Goal: Task Accomplishment & Management: Complete application form

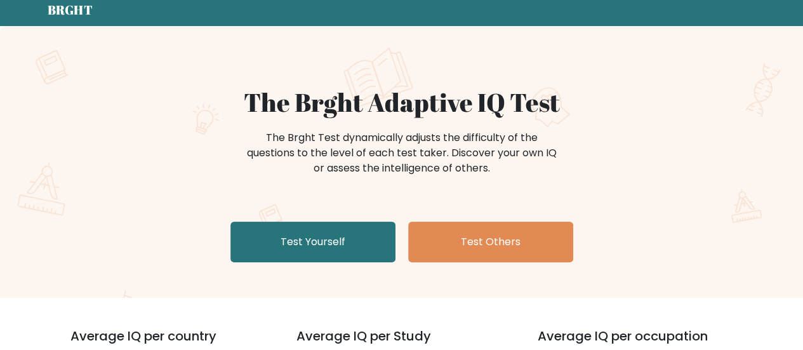
scroll to position [50, 0]
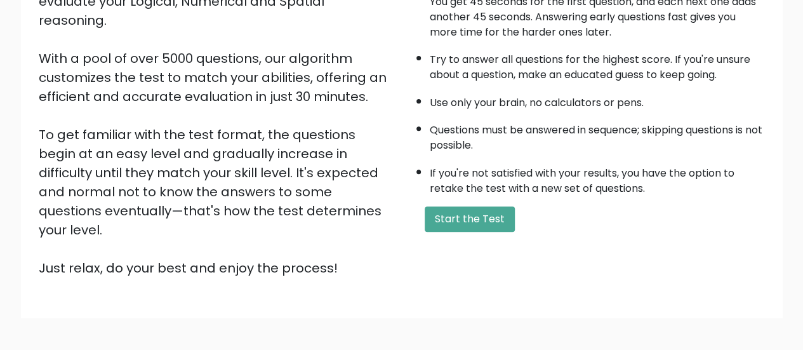
scroll to position [184, 0]
click at [445, 211] on button "Start the Test" at bounding box center [470, 218] width 90 height 25
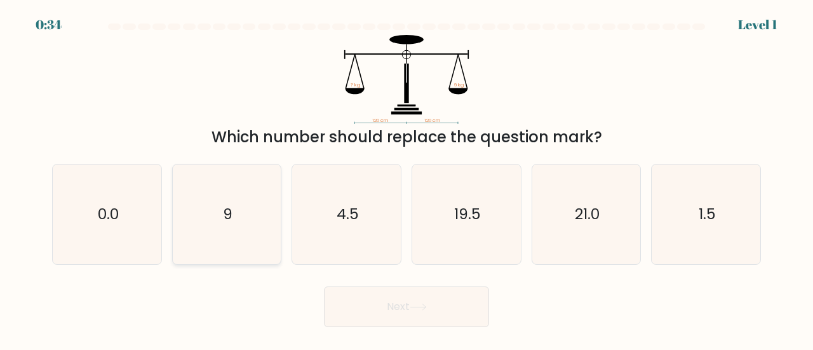
click at [244, 219] on icon "9" at bounding box center [227, 215] width 100 height 100
click at [406, 178] on input "b. 9" at bounding box center [406, 176] width 1 height 3
radio input "true"
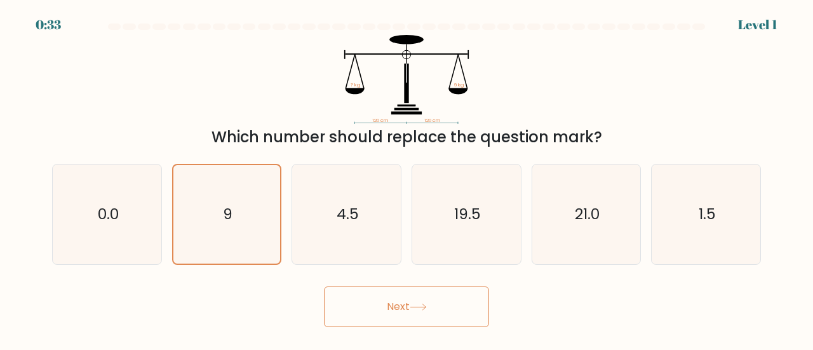
click at [373, 303] on button "Next" at bounding box center [406, 306] width 165 height 41
click at [438, 304] on button "Next" at bounding box center [406, 306] width 165 height 41
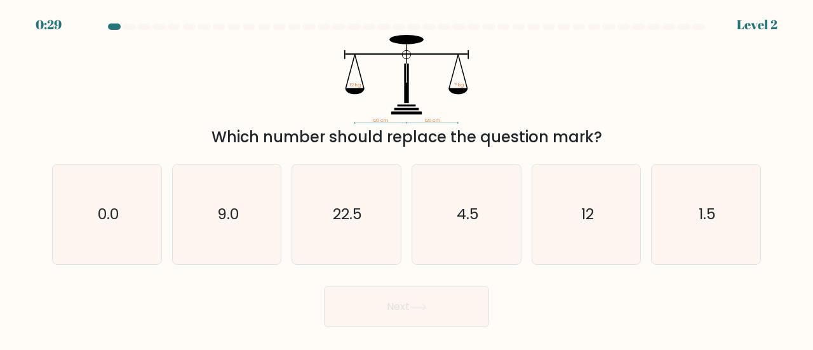
click at [438, 304] on button "Next" at bounding box center [406, 306] width 165 height 41
click at [249, 184] on icon "9.0" at bounding box center [227, 215] width 100 height 100
click at [406, 178] on input "b. 9.0" at bounding box center [406, 176] width 1 height 3
radio input "true"
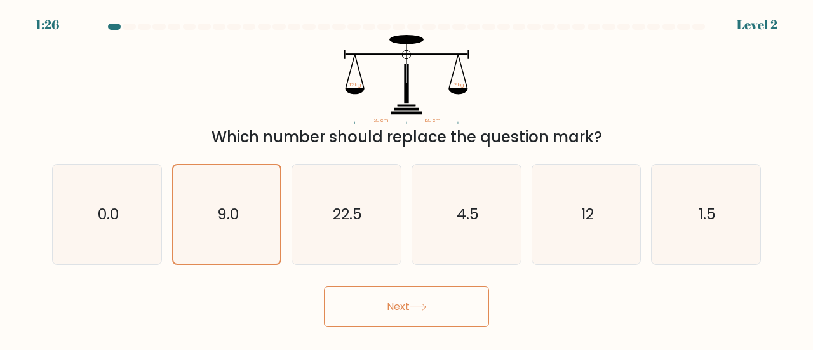
click at [373, 306] on button "Next" at bounding box center [406, 306] width 165 height 41
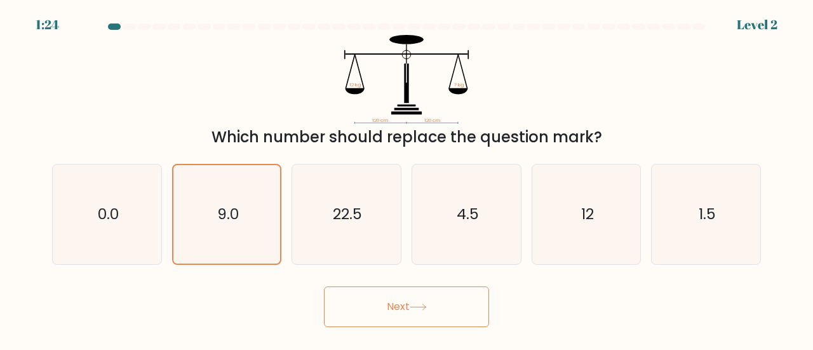
click at [373, 306] on button "Next" at bounding box center [406, 306] width 165 height 41
click at [560, 205] on icon "12" at bounding box center [587, 215] width 100 height 100
click at [407, 178] on input "e. 12" at bounding box center [406, 176] width 1 height 3
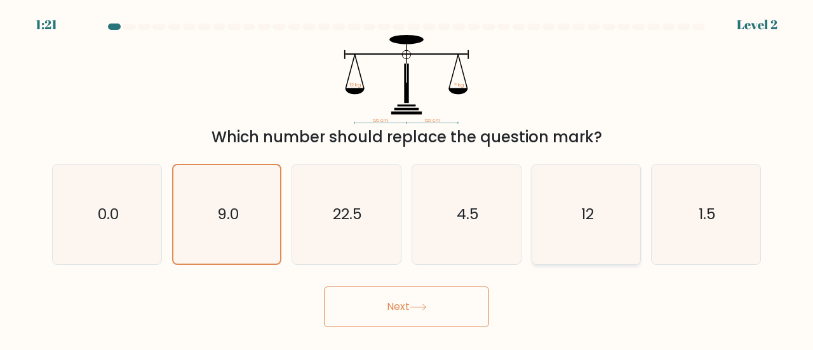
radio input "true"
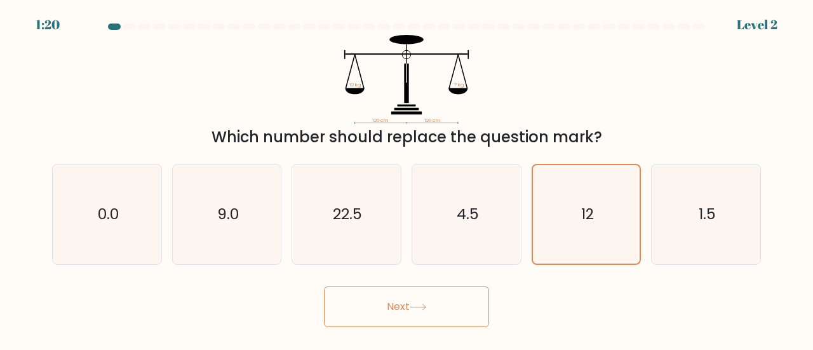
click at [420, 311] on icon at bounding box center [418, 307] width 17 height 7
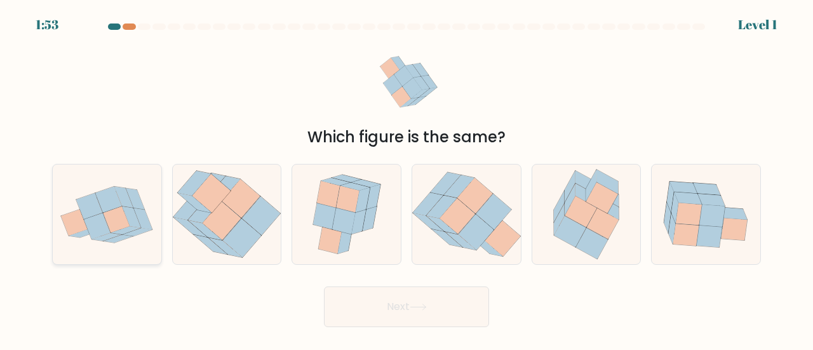
click at [66, 234] on icon at bounding box center [107, 213] width 109 height 81
click at [406, 178] on input "a." at bounding box center [406, 176] width 1 height 3
radio input "true"
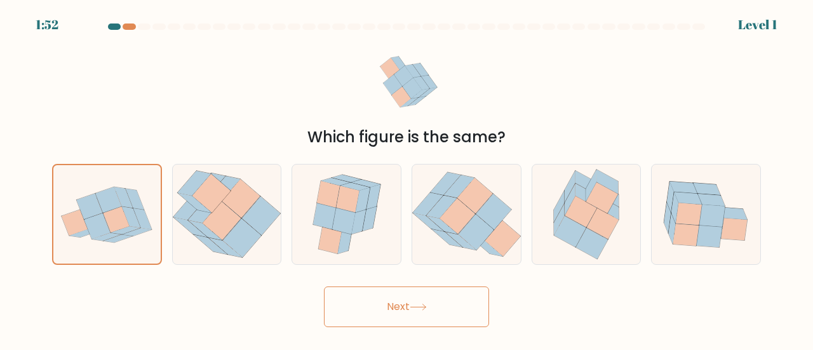
click at [414, 311] on button "Next" at bounding box center [406, 306] width 165 height 41
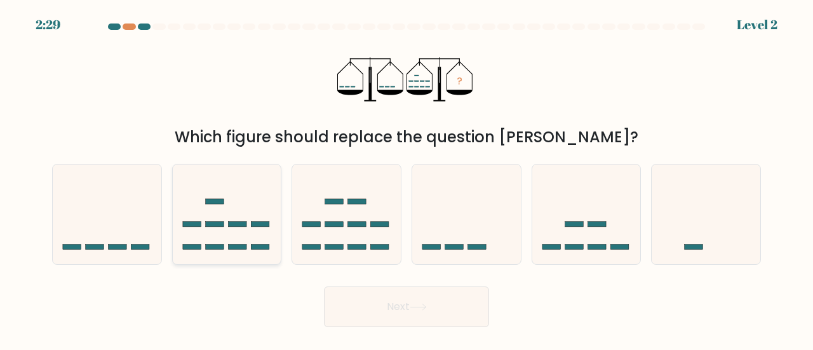
click at [258, 187] on icon at bounding box center [227, 215] width 109 height 90
click at [406, 178] on input "b." at bounding box center [406, 176] width 1 height 3
radio input "true"
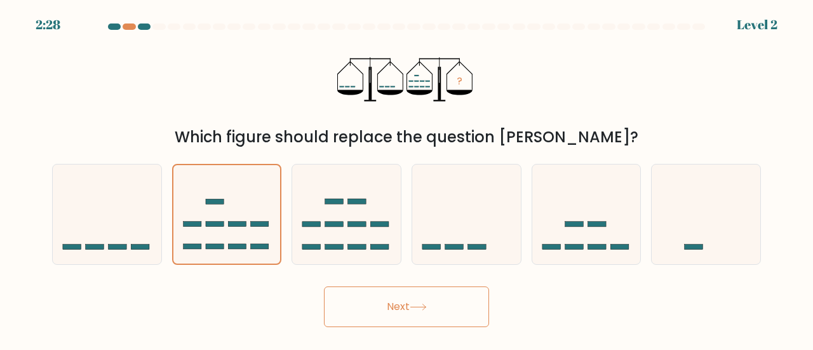
click at [406, 290] on button "Next" at bounding box center [406, 306] width 165 height 41
click at [433, 307] on button "Next" at bounding box center [406, 306] width 165 height 41
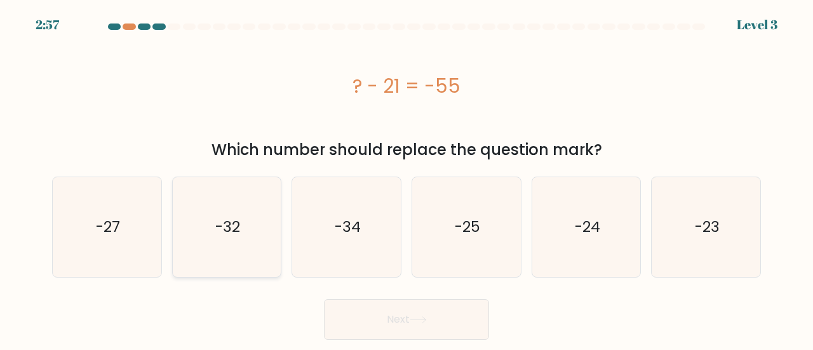
click at [217, 276] on icon "-32" at bounding box center [227, 227] width 100 height 100
click at [406, 178] on input "b. -32" at bounding box center [406, 176] width 1 height 3
radio input "true"
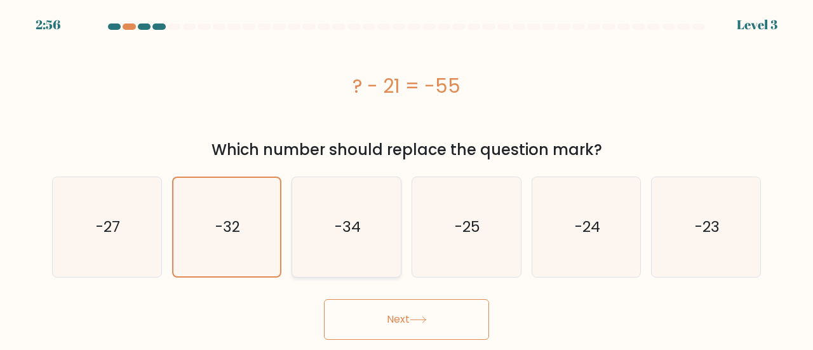
click at [334, 241] on icon "-34" at bounding box center [347, 227] width 100 height 100
click at [406, 178] on input "c. -34" at bounding box center [406, 176] width 1 height 3
radio input "true"
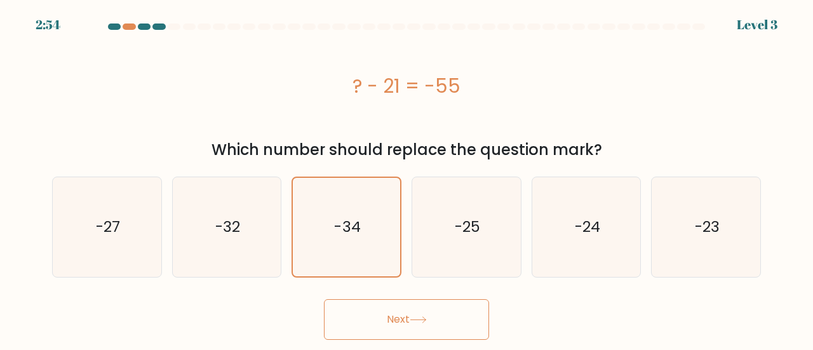
click at [381, 308] on button "Next" at bounding box center [406, 319] width 165 height 41
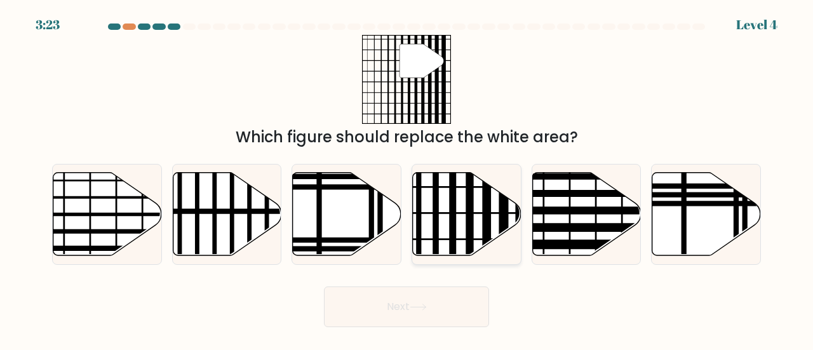
click at [453, 239] on line at bounding box center [453, 259] width 0 height 218
click at [407, 178] on input "d." at bounding box center [406, 176] width 1 height 3
radio input "true"
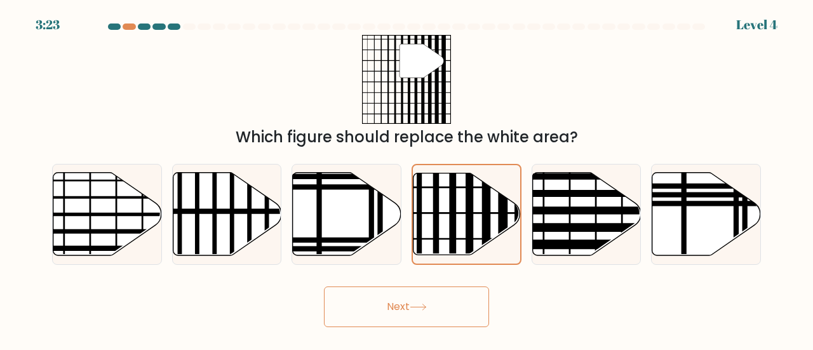
click at [419, 314] on button "Next" at bounding box center [406, 306] width 165 height 41
click at [384, 321] on button "Next" at bounding box center [406, 306] width 165 height 41
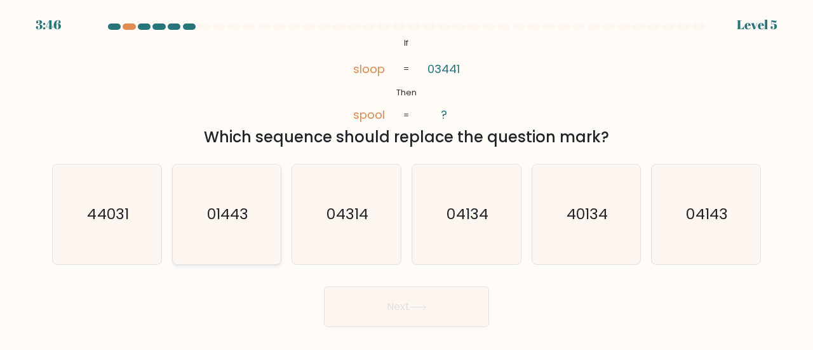
click at [236, 223] on text "01443" at bounding box center [227, 213] width 41 height 21
click at [406, 178] on input "b. 01443" at bounding box center [406, 176] width 1 height 3
radio input "true"
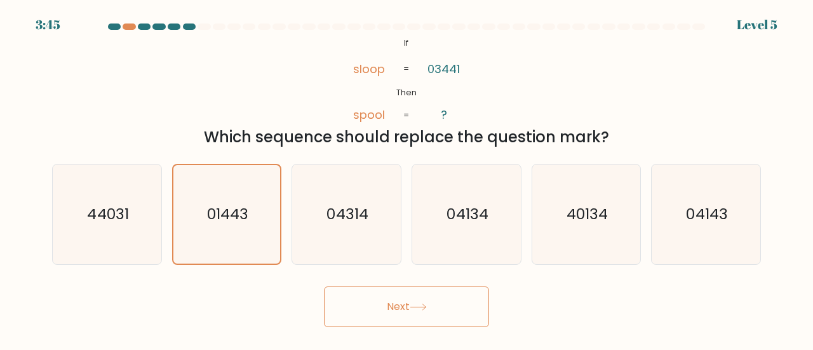
click at [365, 292] on button "Next" at bounding box center [406, 306] width 165 height 41
click at [378, 304] on button "Next" at bounding box center [406, 306] width 165 height 41
click at [385, 288] on button "Next" at bounding box center [406, 306] width 165 height 41
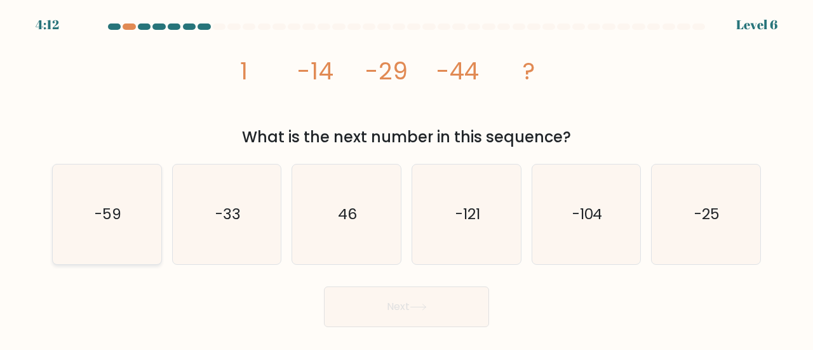
click at [98, 228] on icon "-59" at bounding box center [107, 215] width 100 height 100
click at [406, 178] on input "a. -59" at bounding box center [406, 176] width 1 height 3
radio input "true"
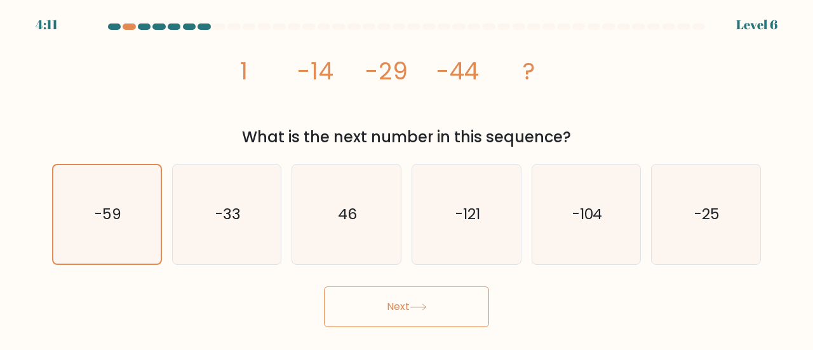
click at [344, 325] on button "Next" at bounding box center [406, 306] width 165 height 41
click at [391, 318] on button "Next" at bounding box center [406, 306] width 165 height 41
click at [415, 309] on icon at bounding box center [418, 307] width 17 height 7
click at [455, 300] on button "Next" at bounding box center [406, 306] width 165 height 41
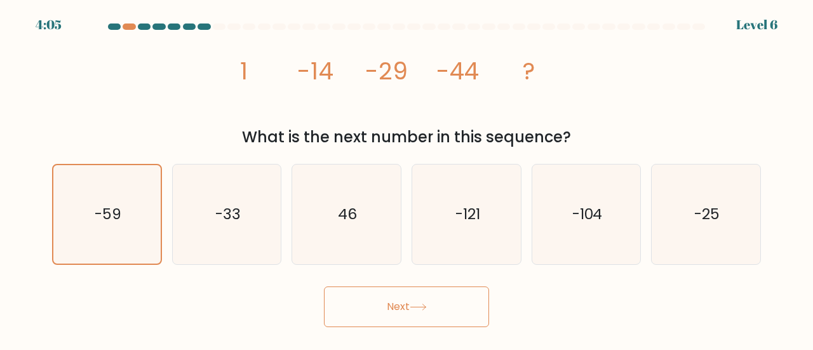
click at [455, 300] on button "Next" at bounding box center [406, 306] width 165 height 41
click at [367, 300] on button "Next" at bounding box center [406, 306] width 165 height 41
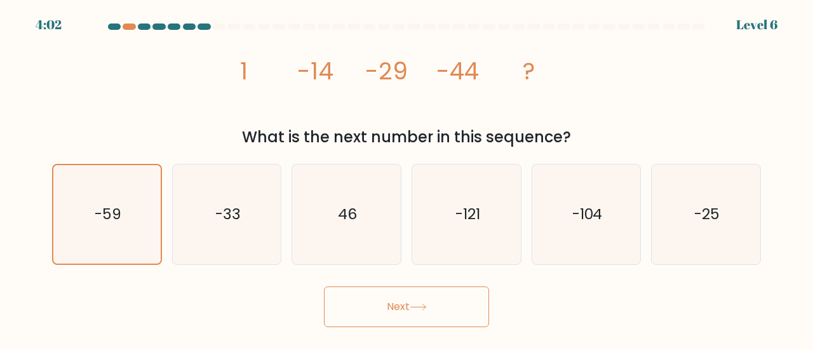
click at [424, 71] on icon "image/svg+xml 1 -14 -29 -44 ?" at bounding box center [407, 79] width 356 height 89
click at [91, 242] on icon "-59" at bounding box center [107, 214] width 98 height 98
click at [406, 178] on input "a. -59" at bounding box center [406, 176] width 1 height 3
click at [382, 320] on button "Next" at bounding box center [406, 306] width 165 height 41
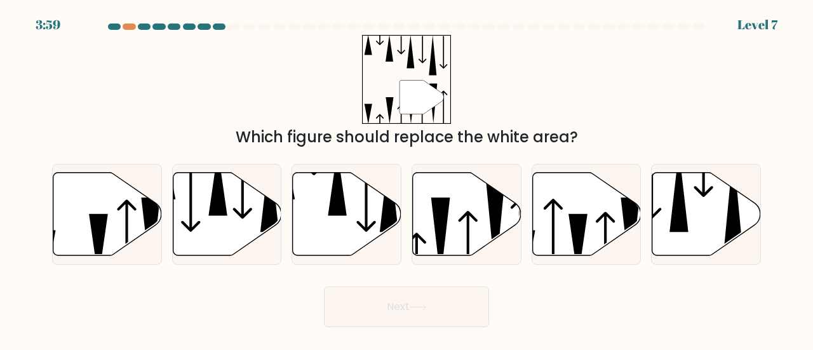
click at [382, 320] on button "Next" at bounding box center [406, 306] width 165 height 41
click at [279, 49] on div "" Which figure should replace the white area?" at bounding box center [406, 92] width 724 height 114
click at [421, 227] on icon at bounding box center [467, 213] width 109 height 83
click at [407, 178] on input "d." at bounding box center [406, 176] width 1 height 3
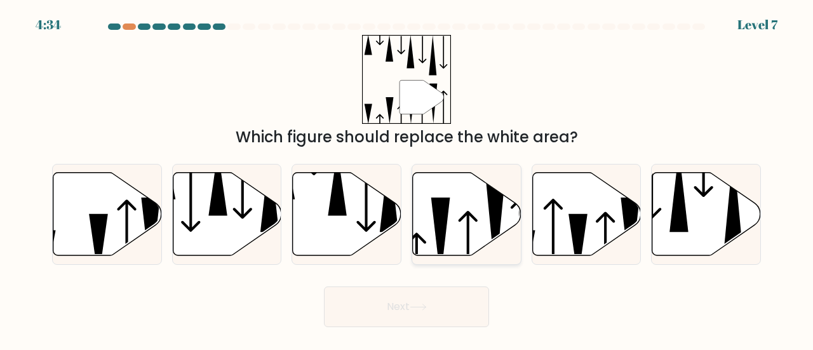
radio input "true"
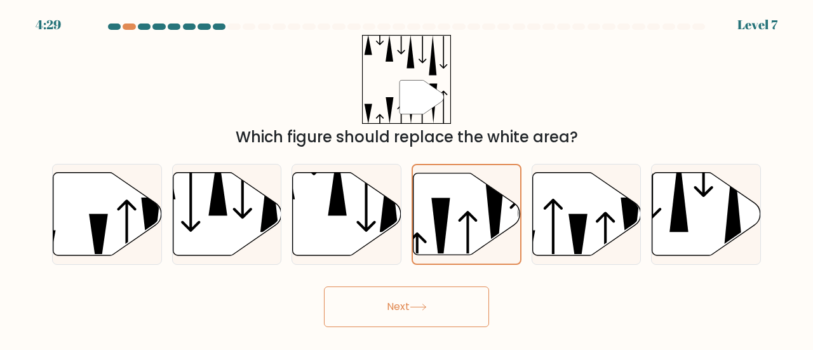
click at [418, 324] on button "Next" at bounding box center [406, 306] width 165 height 41
click at [369, 295] on button "Next" at bounding box center [406, 306] width 165 height 41
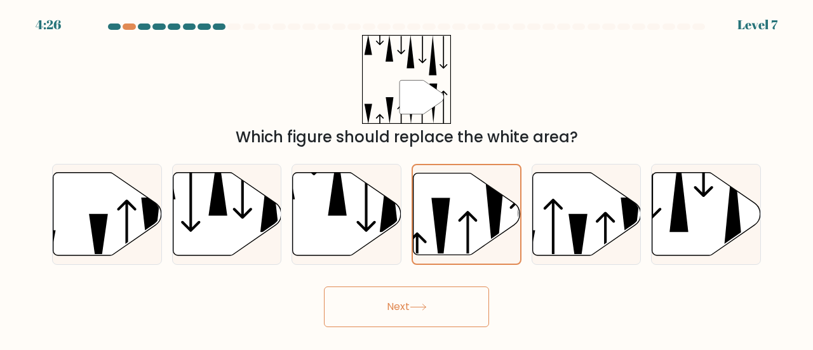
click at [369, 295] on button "Next" at bounding box center [406, 306] width 165 height 41
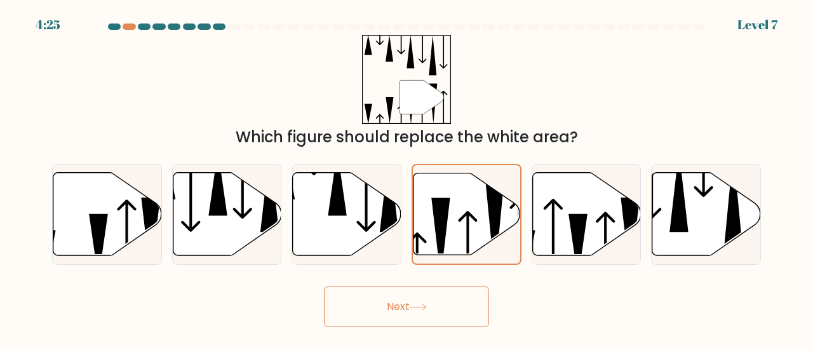
click at [369, 295] on button "Next" at bounding box center [406, 306] width 165 height 41
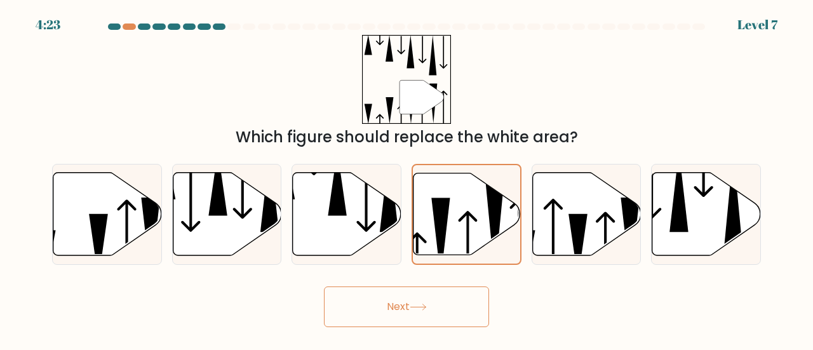
click at [369, 295] on button "Next" at bounding box center [406, 306] width 165 height 41
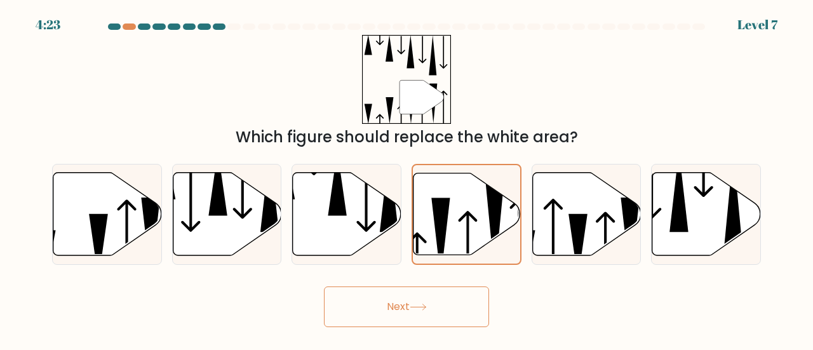
click at [369, 295] on button "Next" at bounding box center [406, 306] width 165 height 41
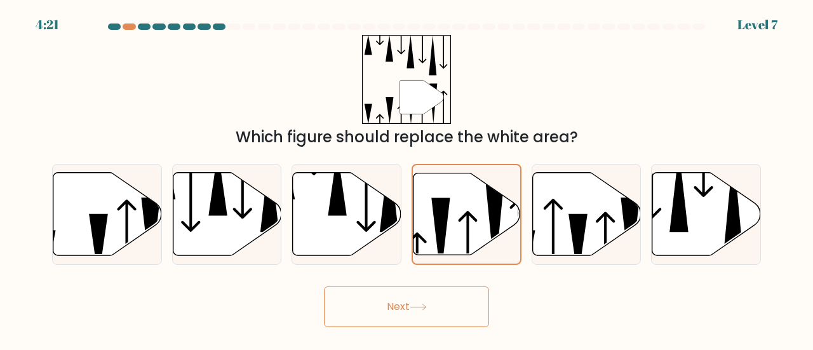
click at [369, 295] on button "Next" at bounding box center [406, 306] width 165 height 41
click at [453, 236] on icon at bounding box center [466, 214] width 107 height 82
click at [407, 178] on input "d." at bounding box center [406, 176] width 1 height 3
click at [436, 330] on body "4:20 Level 7" at bounding box center [406, 175] width 813 height 350
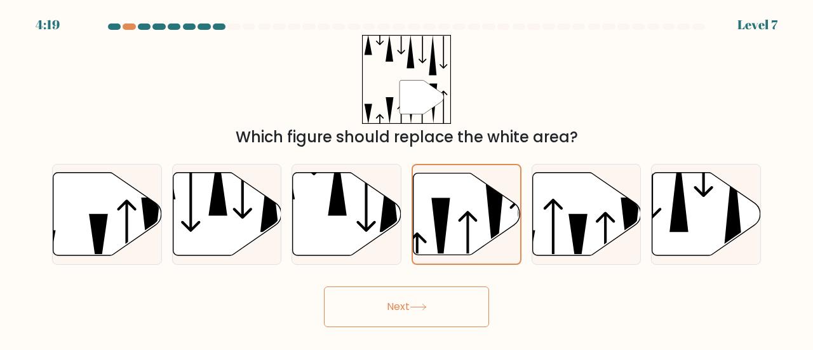
click at [532, 305] on div "Next" at bounding box center [406, 303] width 724 height 47
click at [394, 294] on button "Next" at bounding box center [406, 306] width 165 height 41
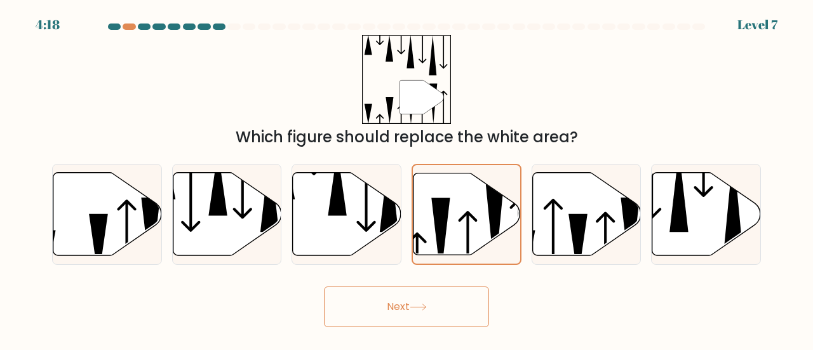
click at [394, 294] on button "Next" at bounding box center [406, 306] width 165 height 41
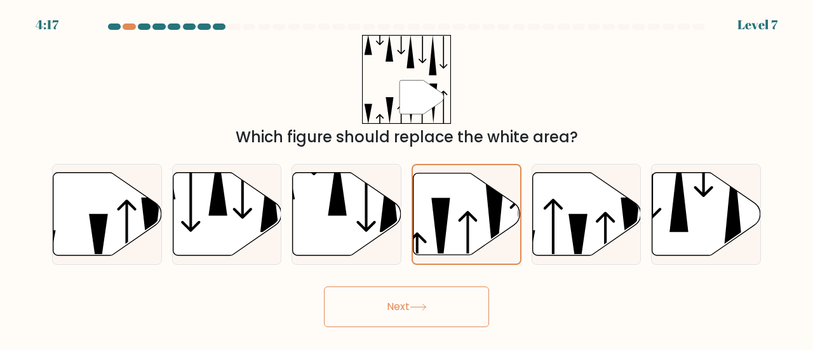
click at [394, 294] on button "Next" at bounding box center [406, 306] width 165 height 41
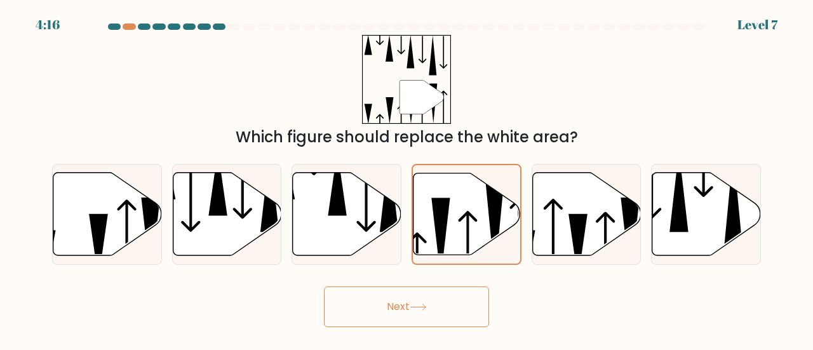
click at [394, 294] on button "Next" at bounding box center [406, 306] width 165 height 41
click at [334, 204] on icon at bounding box center [337, 182] width 19 height 65
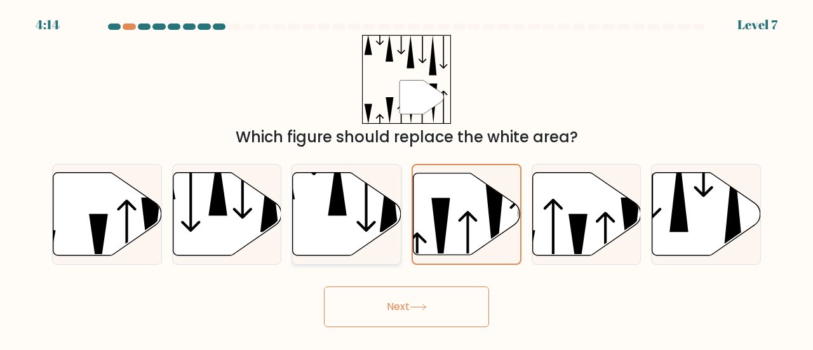
click at [406, 178] on input "c." at bounding box center [406, 176] width 1 height 3
radio input "true"
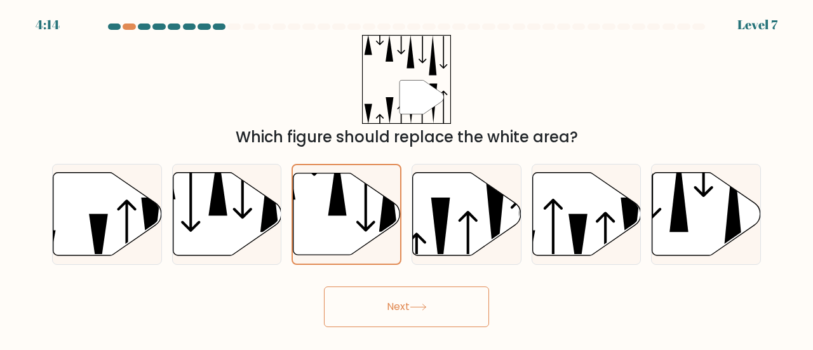
click at [403, 205] on div "c." at bounding box center [346, 214] width 120 height 101
click at [426, 208] on icon at bounding box center [467, 213] width 109 height 83
click at [407, 178] on input "d." at bounding box center [406, 176] width 1 height 3
radio input "true"
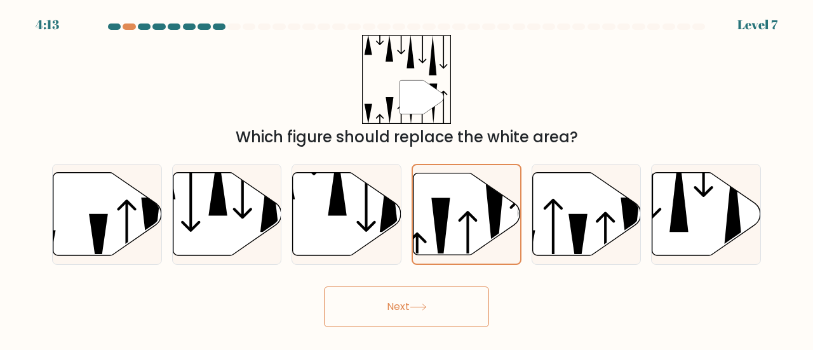
click at [406, 292] on button "Next" at bounding box center [406, 306] width 165 height 41
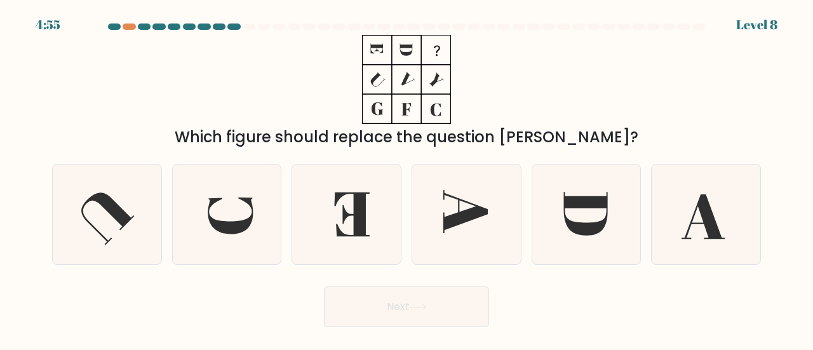
click at [343, 115] on icon at bounding box center [406, 79] width 159 height 89
click at [539, 200] on icon at bounding box center [587, 215] width 100 height 100
click at [407, 178] on input "e." at bounding box center [406, 176] width 1 height 3
radio input "true"
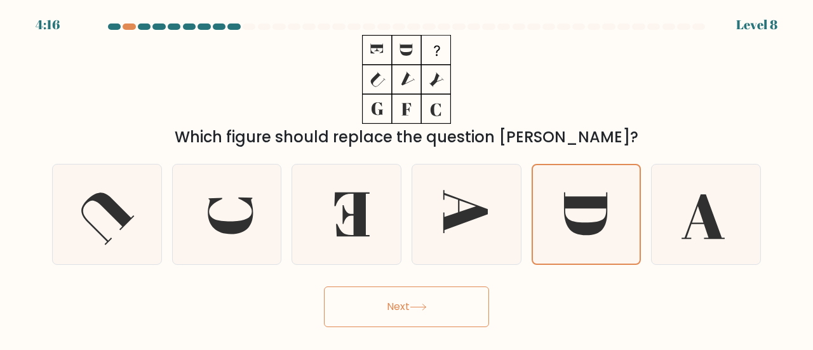
click at [433, 297] on button "Next" at bounding box center [406, 306] width 165 height 41
click at [494, 307] on div "Next" at bounding box center [406, 303] width 724 height 47
click at [452, 307] on button "Next" at bounding box center [406, 306] width 165 height 41
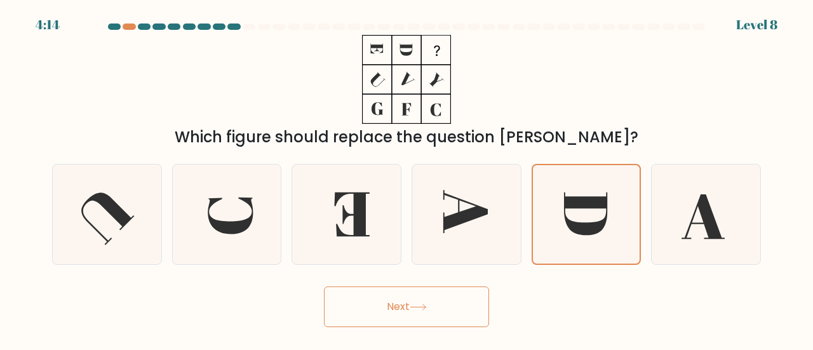
click at [452, 307] on button "Next" at bounding box center [406, 306] width 165 height 41
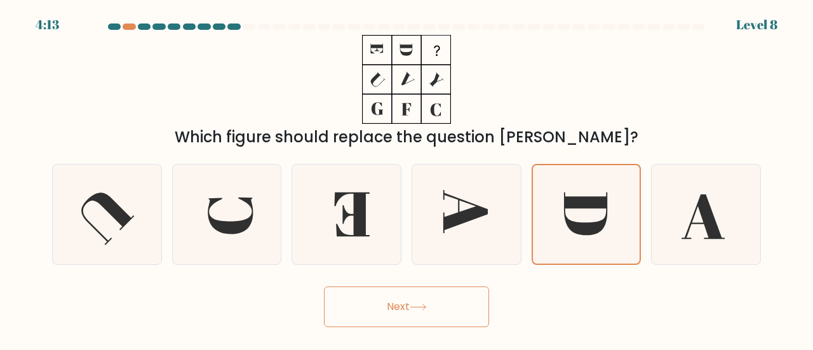
click at [452, 307] on button "Next" at bounding box center [406, 306] width 165 height 41
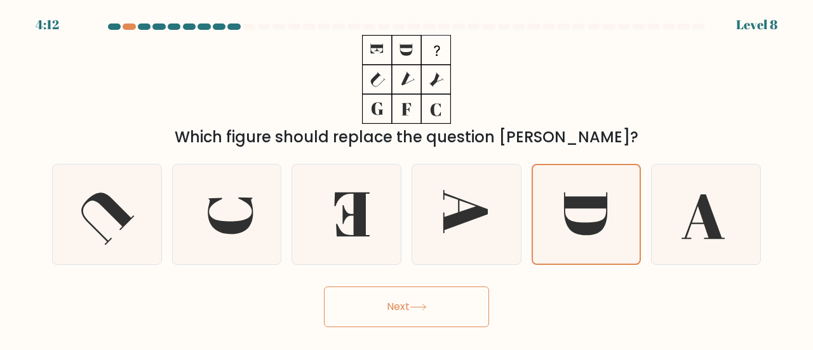
click at [452, 307] on button "Next" at bounding box center [406, 306] width 165 height 41
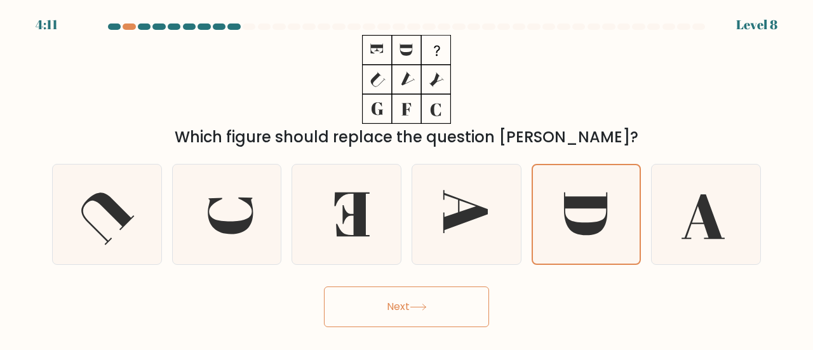
click at [452, 307] on button "Next" at bounding box center [406, 306] width 165 height 41
click at [400, 82] on icon at bounding box center [406, 79] width 159 height 89
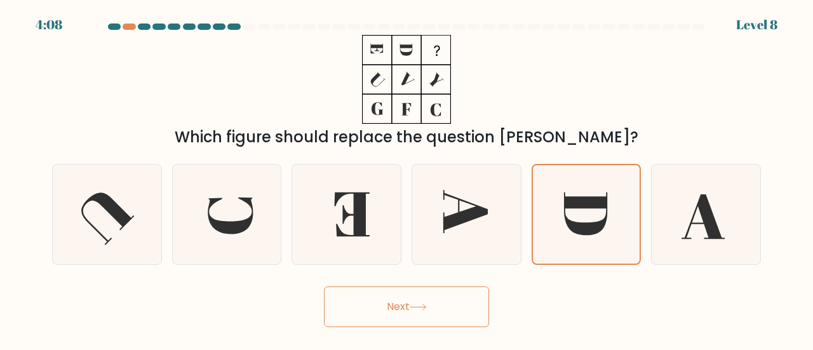
drag, startPoint x: 368, startPoint y: 284, endPoint x: 361, endPoint y: 297, distance: 15.4
click at [361, 297] on div "Next" at bounding box center [406, 303] width 724 height 47
click at [361, 297] on button "Next" at bounding box center [406, 306] width 165 height 41
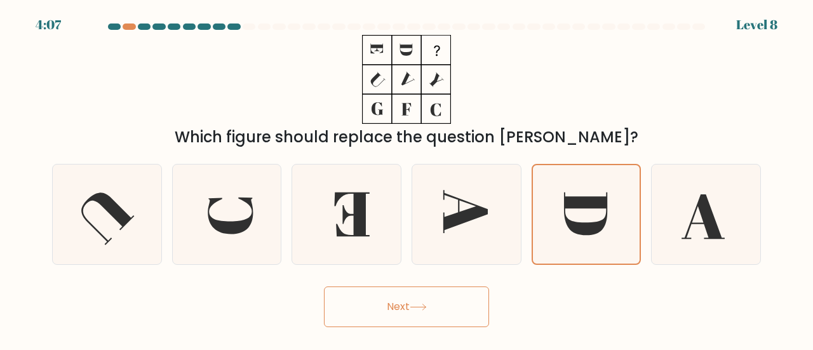
click at [361, 297] on button "Next" at bounding box center [406, 306] width 165 height 41
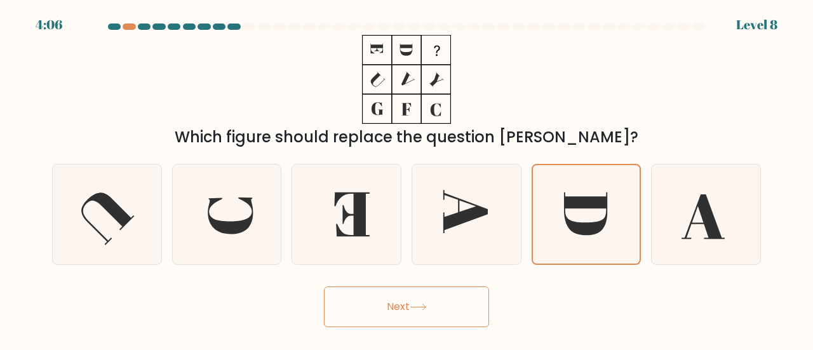
click at [361, 297] on button "Next" at bounding box center [406, 306] width 165 height 41
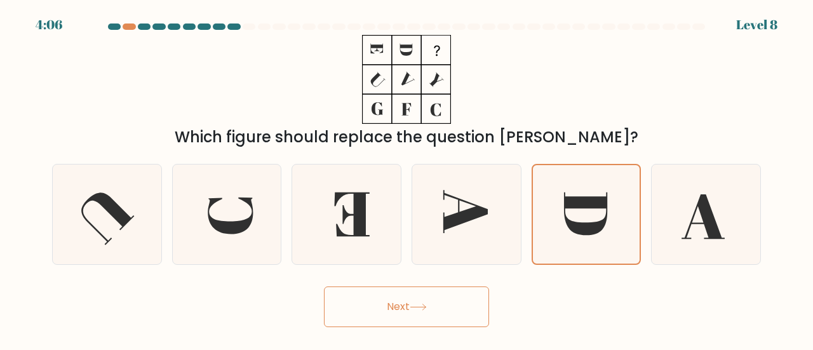
click at [361, 297] on button "Next" at bounding box center [406, 306] width 165 height 41
click at [324, 286] on button "Next" at bounding box center [406, 306] width 165 height 41
click at [541, 187] on icon at bounding box center [586, 214] width 98 height 98
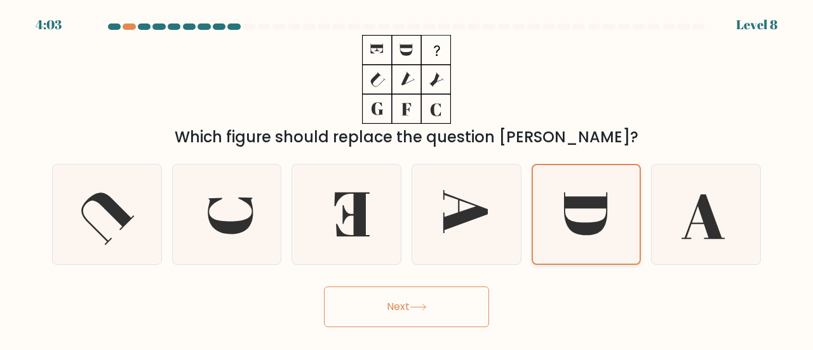
click at [407, 178] on input "e." at bounding box center [406, 176] width 1 height 3
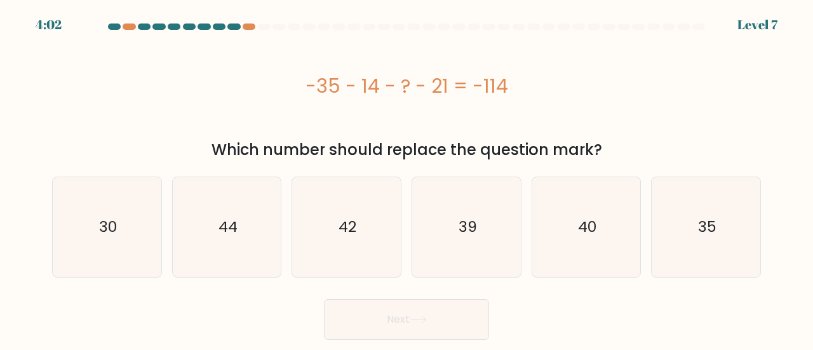
click at [520, 186] on div "39" at bounding box center [467, 227] width 110 height 101
click at [407, 178] on input "d. 39" at bounding box center [406, 176] width 1 height 3
radio input "true"
click at [520, 186] on div "39" at bounding box center [467, 227] width 110 height 101
click at [407, 178] on input "d. 39" at bounding box center [406, 176] width 1 height 3
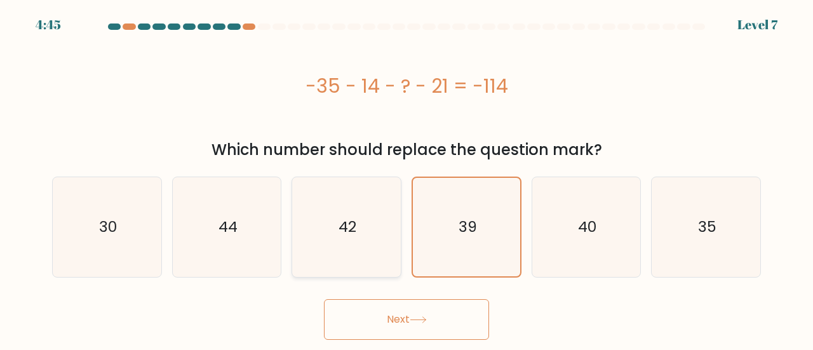
click at [339, 225] on text "42" at bounding box center [348, 227] width 18 height 21
click at [406, 178] on input "c. 42" at bounding box center [406, 176] width 1 height 3
radio input "true"
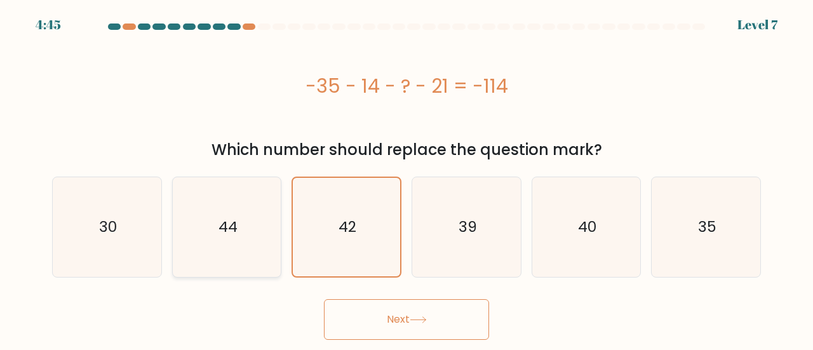
click at [205, 237] on icon "44" at bounding box center [227, 227] width 100 height 100
click at [406, 178] on input "b. 44" at bounding box center [406, 176] width 1 height 3
radio input "true"
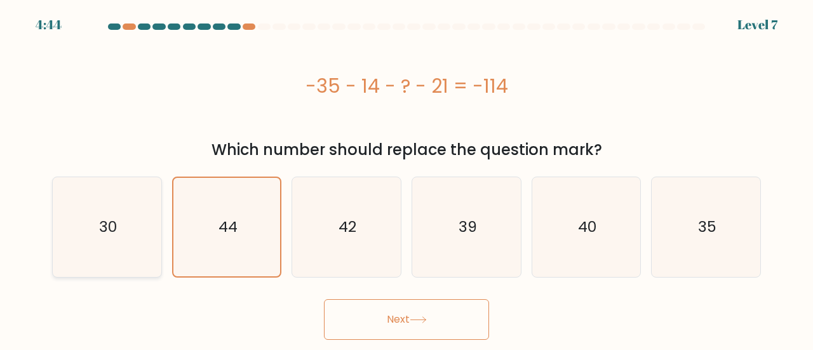
click at [126, 242] on icon "30" at bounding box center [107, 227] width 100 height 100
click at [406, 178] on input "a. 30" at bounding box center [406, 176] width 1 height 3
radio input "true"
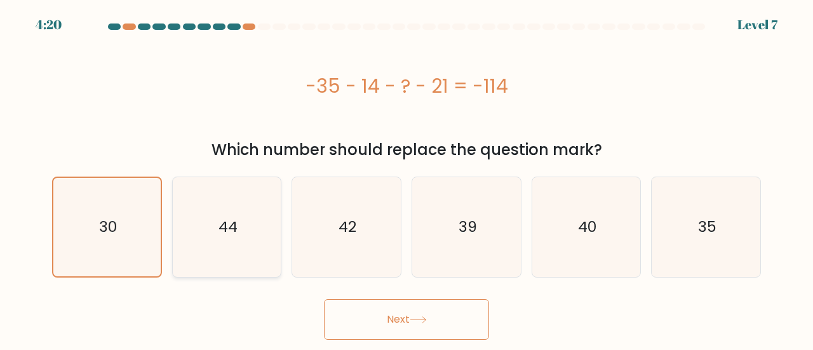
click at [252, 242] on icon "44" at bounding box center [227, 227] width 100 height 100
click at [406, 178] on input "b. 44" at bounding box center [406, 176] width 1 height 3
radio input "true"
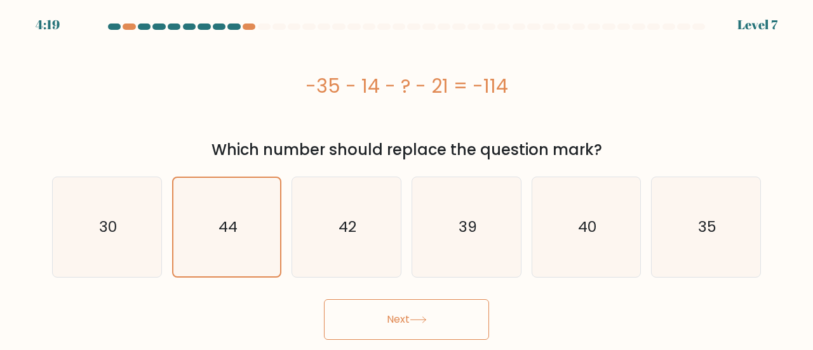
click at [398, 325] on button "Next" at bounding box center [406, 319] width 165 height 41
click at [434, 311] on button "Next" at bounding box center [406, 319] width 165 height 41
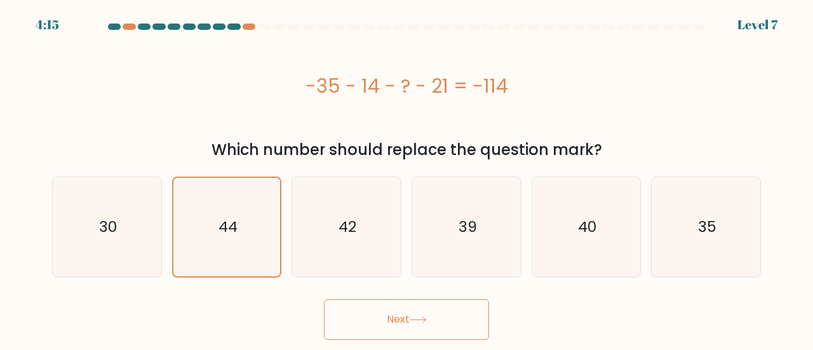
click at [434, 311] on button "Next" at bounding box center [406, 319] width 165 height 41
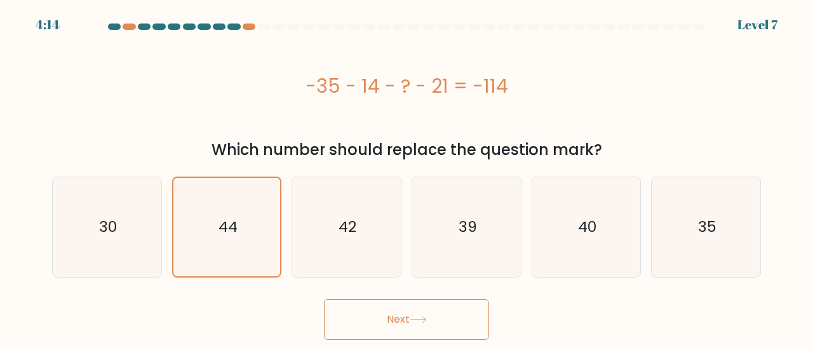
click at [434, 311] on button "Next" at bounding box center [406, 319] width 165 height 41
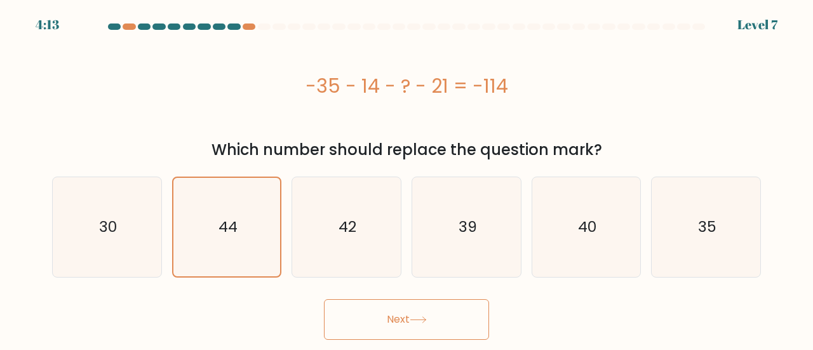
click at [434, 311] on button "Next" at bounding box center [406, 319] width 165 height 41
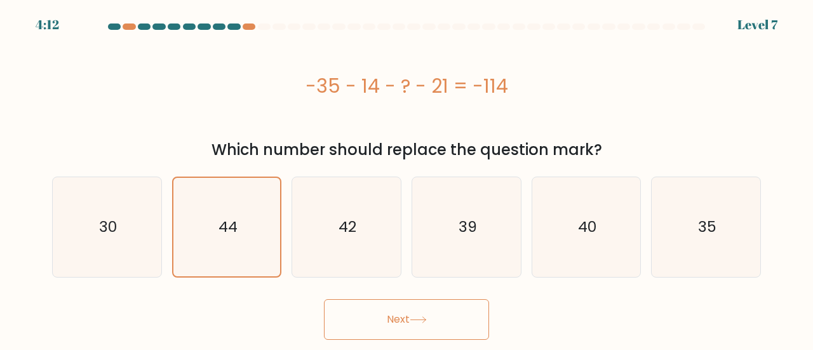
click at [434, 311] on button "Next" at bounding box center [406, 319] width 165 height 41
drag, startPoint x: 434, startPoint y: 311, endPoint x: 358, endPoint y: 319, distance: 76.1
click at [358, 319] on button "Next" at bounding box center [406, 319] width 165 height 41
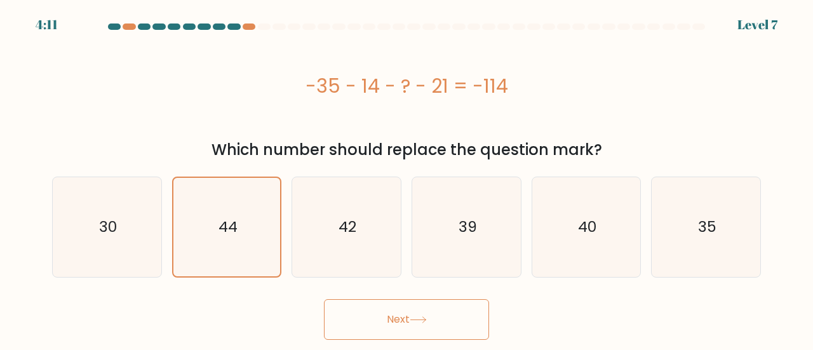
click at [358, 319] on button "Next" at bounding box center [406, 319] width 165 height 41
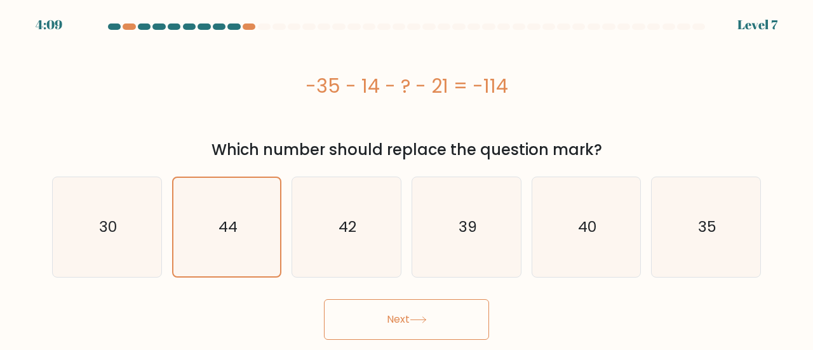
click at [358, 319] on button "Next" at bounding box center [406, 319] width 165 height 41
drag, startPoint x: 358, startPoint y: 319, endPoint x: 362, endPoint y: 256, distance: 63.6
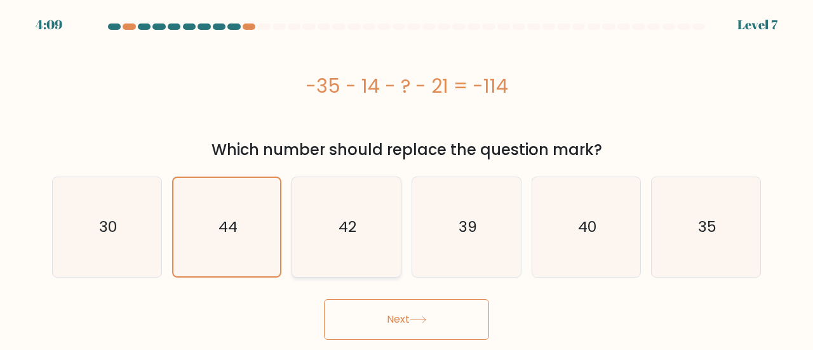
click at [363, 293] on div "Next" at bounding box center [406, 316] width 724 height 47
click at [344, 79] on div "-35 - 14 - ? - 21 = -114" at bounding box center [406, 86] width 709 height 29
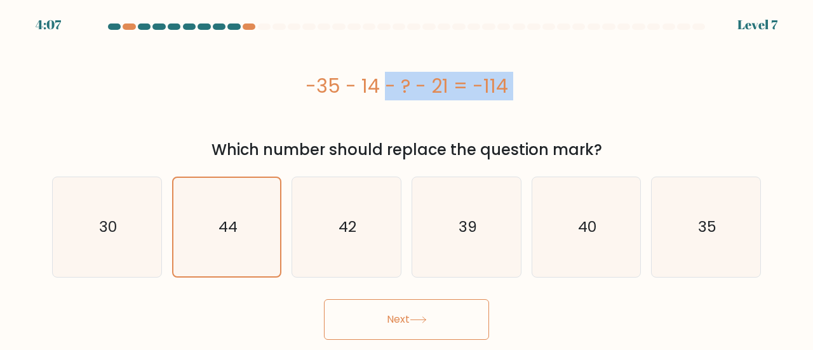
click at [344, 79] on div "-35 - 14 - ? - 21 = -114" at bounding box center [406, 86] width 709 height 29
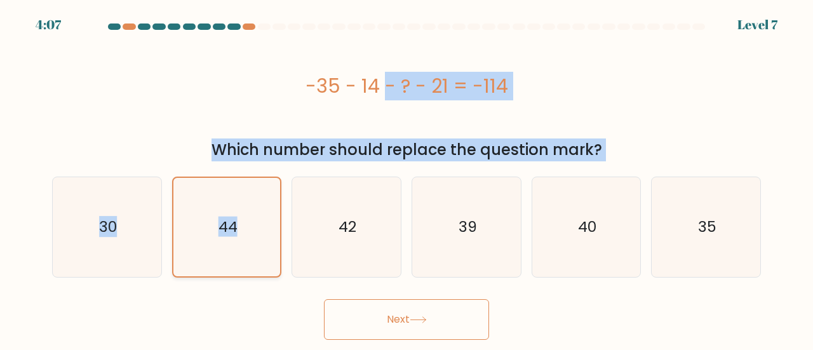
drag, startPoint x: 344, startPoint y: 79, endPoint x: 227, endPoint y: 232, distance: 192.2
click at [227, 232] on form "a." at bounding box center [406, 182] width 813 height 316
click at [227, 232] on text "44" at bounding box center [227, 227] width 19 height 20
click at [406, 178] on input "b. 44" at bounding box center [406, 176] width 1 height 3
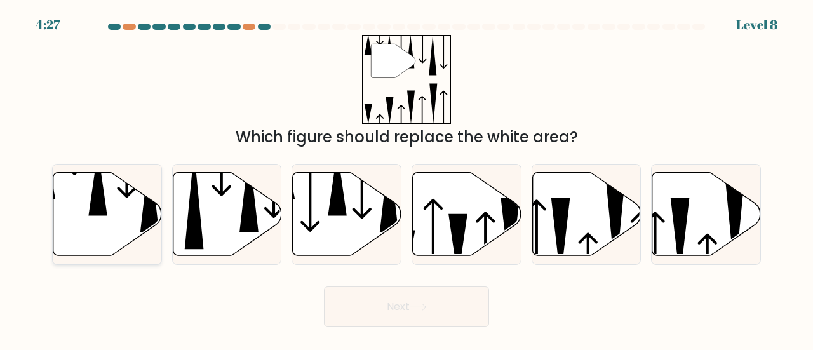
click at [102, 210] on icon at bounding box center [98, 182] width 19 height 65
click at [406, 178] on input "a." at bounding box center [406, 176] width 1 height 3
radio input "true"
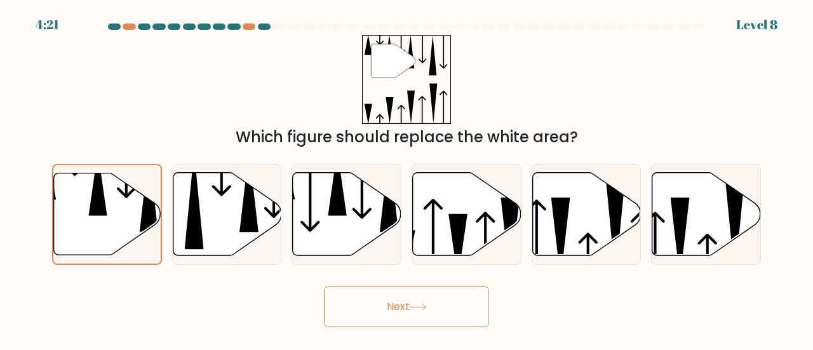
click at [448, 297] on button "Next" at bounding box center [406, 306] width 165 height 41
click at [380, 294] on button "Next" at bounding box center [406, 306] width 165 height 41
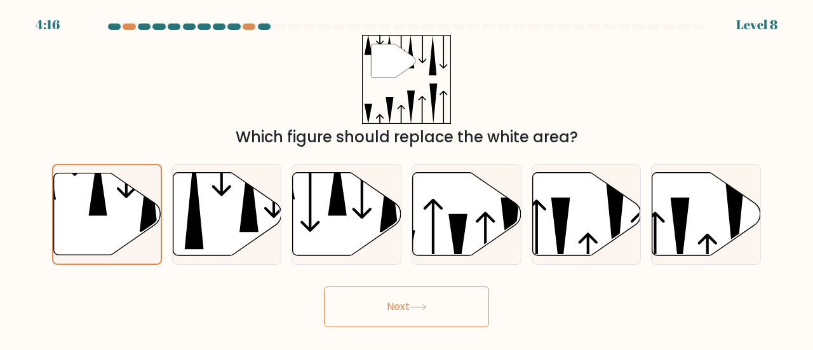
click at [380, 294] on button "Next" at bounding box center [406, 306] width 165 height 41
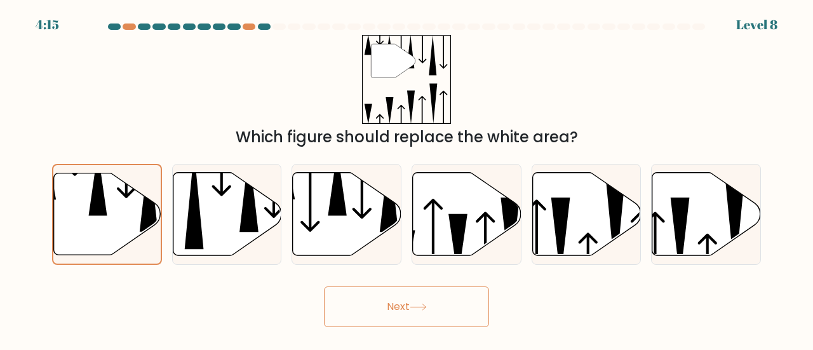
click at [397, 76] on icon at bounding box center [393, 61] width 44 height 34
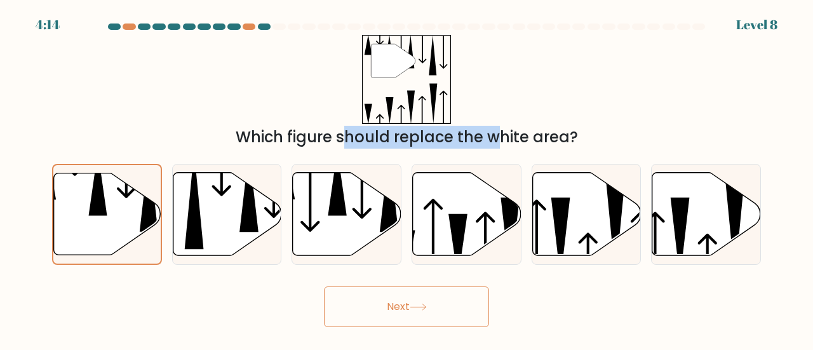
drag, startPoint x: 318, startPoint y: 91, endPoint x: 389, endPoint y: 131, distance: 82.2
click at [389, 131] on div "" Which figure should replace the white area?" at bounding box center [406, 92] width 724 height 114
click at [389, 131] on div "Which figure should replace the white area?" at bounding box center [407, 137] width 694 height 23
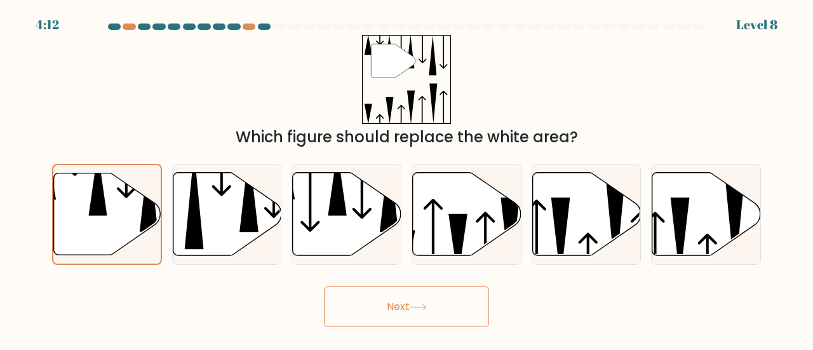
click at [246, 306] on div "Next" at bounding box center [406, 303] width 724 height 47
click at [367, 339] on body "4:11 Level 8" at bounding box center [406, 175] width 813 height 350
click at [375, 314] on button "Next" at bounding box center [406, 306] width 165 height 41
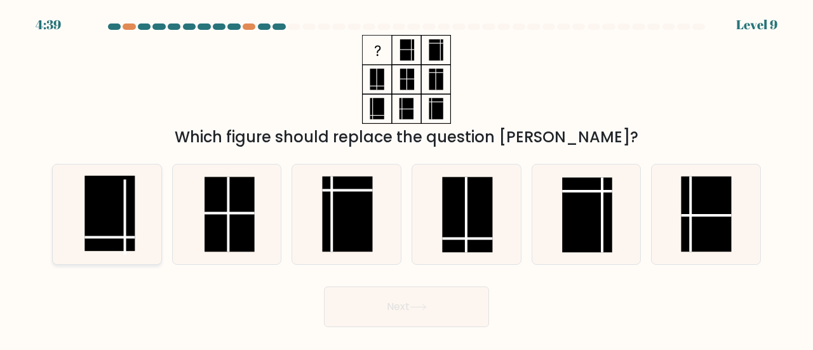
click at [97, 219] on rect at bounding box center [109, 213] width 50 height 75
click at [406, 178] on input "a." at bounding box center [406, 176] width 1 height 3
radio input "true"
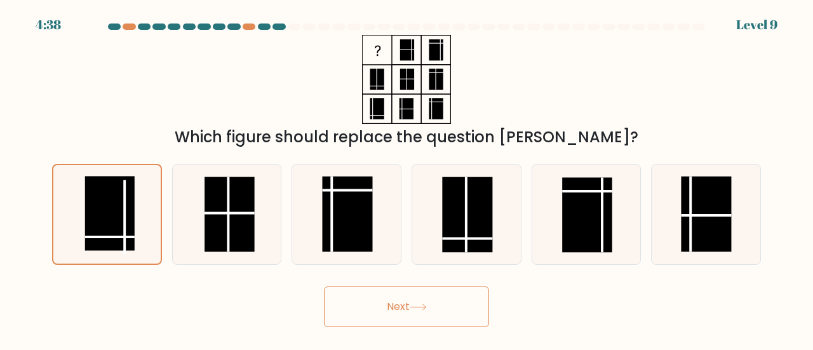
click at [382, 293] on button "Next" at bounding box center [406, 306] width 165 height 41
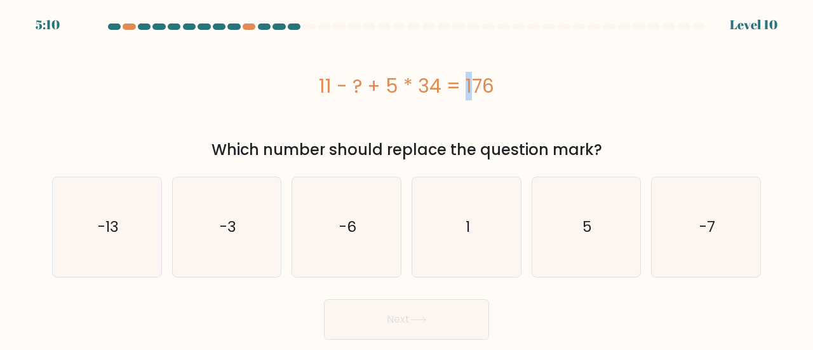
drag, startPoint x: 387, startPoint y: 81, endPoint x: 400, endPoint y: 86, distance: 14.5
click at [400, 86] on div "11 - ? + 5 * 34 = 176" at bounding box center [406, 86] width 709 height 29
drag, startPoint x: 436, startPoint y: 83, endPoint x: 429, endPoint y: 85, distance: 7.4
click at [429, 85] on div "11 - ? + 5 * 34 = 176" at bounding box center [406, 86] width 709 height 29
drag, startPoint x: 323, startPoint y: 84, endPoint x: 332, endPoint y: 86, distance: 9.1
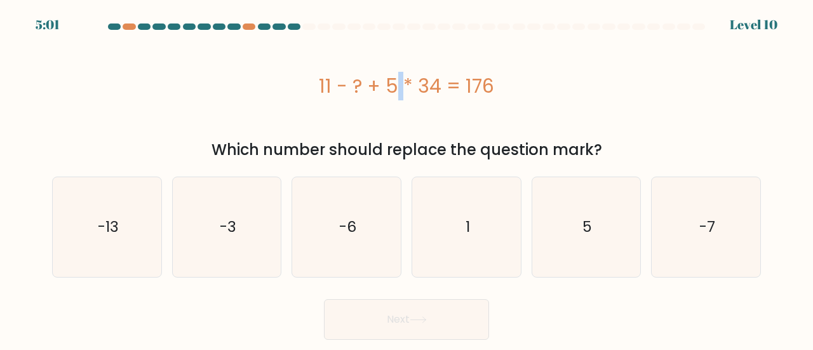
click at [332, 86] on div "11 - ? + 5 * 34 = 176" at bounding box center [406, 86] width 709 height 29
click at [619, 198] on icon "5" at bounding box center [587, 227] width 100 height 100
click at [407, 178] on input "e. 5" at bounding box center [406, 176] width 1 height 3
radio input "true"
click at [446, 325] on button "Next" at bounding box center [406, 319] width 165 height 41
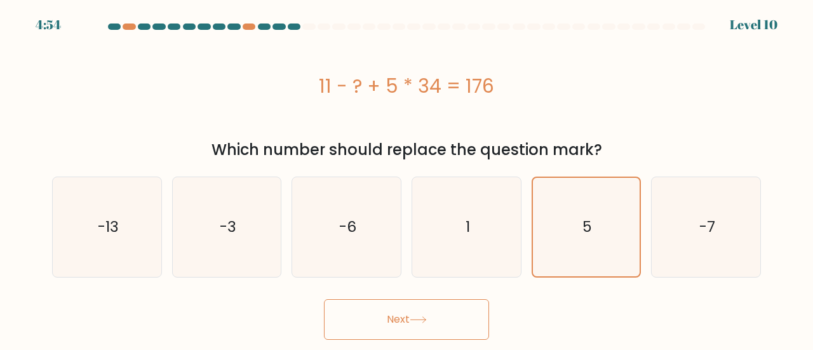
click at [388, 314] on button "Next" at bounding box center [406, 319] width 165 height 41
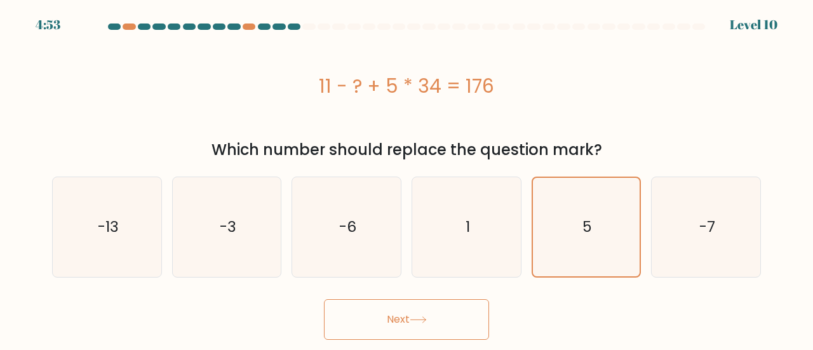
click at [388, 314] on button "Next" at bounding box center [406, 319] width 165 height 41
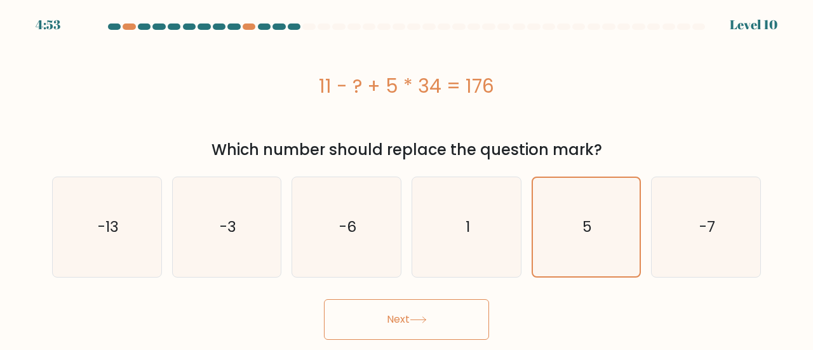
click at [388, 314] on button "Next" at bounding box center [406, 319] width 165 height 41
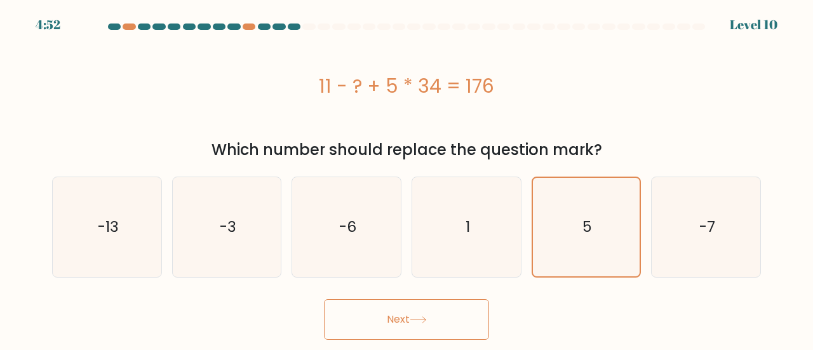
click at [388, 314] on button "Next" at bounding box center [406, 319] width 165 height 41
click at [253, 86] on div "11 - ? + 5 * 34 = 176" at bounding box center [406, 86] width 709 height 29
click at [405, 309] on button "Next" at bounding box center [406, 319] width 165 height 41
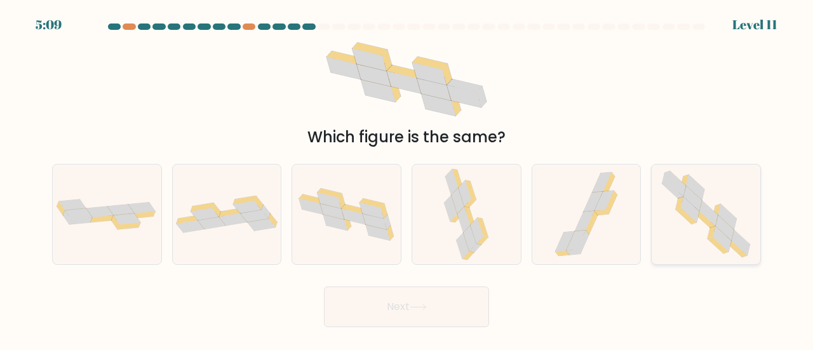
click at [687, 237] on icon at bounding box center [706, 215] width 102 height 100
click at [407, 178] on input "f." at bounding box center [406, 176] width 1 height 3
radio input "true"
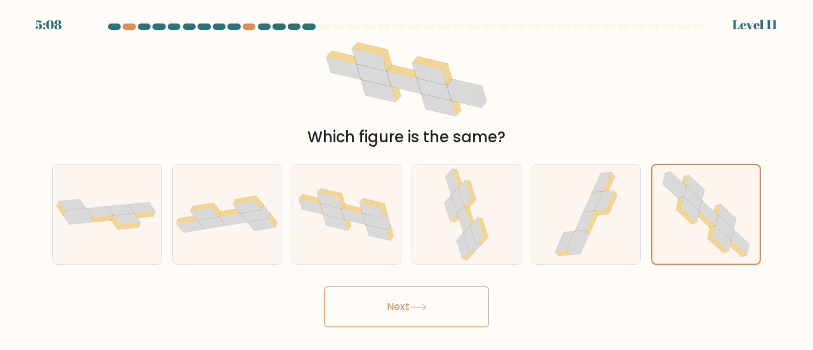
click at [401, 310] on button "Next" at bounding box center [406, 306] width 165 height 41
click at [206, 294] on div "Next" at bounding box center [406, 303] width 724 height 47
click at [428, 315] on button "Next" at bounding box center [406, 306] width 165 height 41
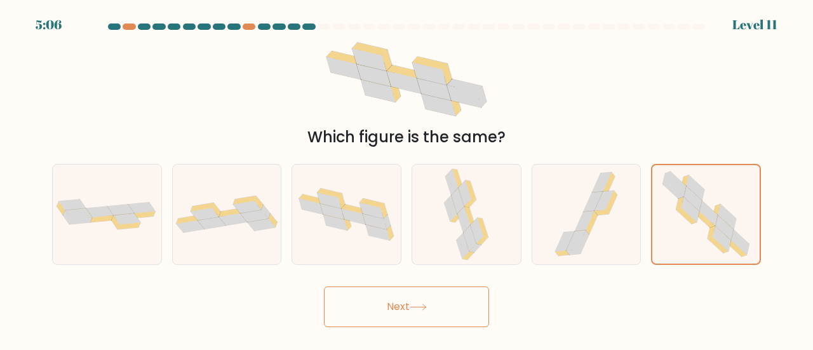
click at [428, 315] on button "Next" at bounding box center [406, 306] width 165 height 41
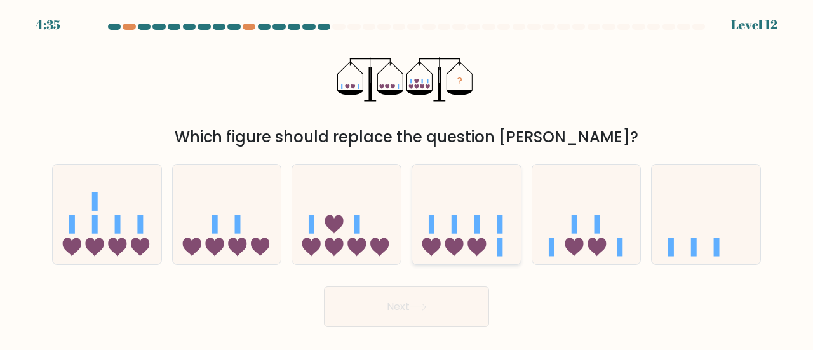
click at [484, 215] on icon at bounding box center [466, 215] width 109 height 90
click at [407, 178] on input "d." at bounding box center [406, 176] width 1 height 3
radio input "true"
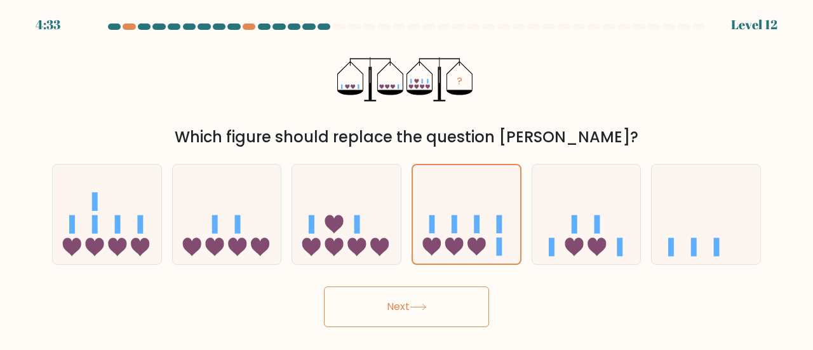
click at [436, 299] on button "Next" at bounding box center [406, 306] width 165 height 41
click at [452, 314] on button "Next" at bounding box center [406, 306] width 165 height 41
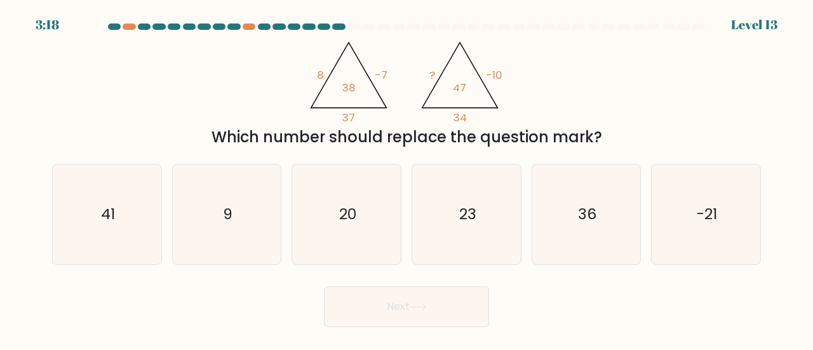
click at [455, 104] on icon "@import url('https://fonts.googleapis.com/css?family=Abril+Fatface:400,100,100i…" at bounding box center [406, 79] width 205 height 89
click at [457, 111] on tspan "34" at bounding box center [460, 117] width 14 height 15
click at [666, 84] on div "@import url('https://fonts.googleapis.com/css?family=Abril+Fatface:400,100,100i…" at bounding box center [406, 92] width 724 height 114
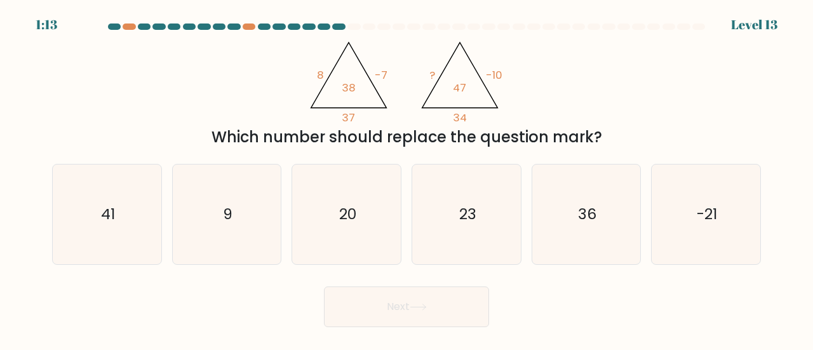
click at [368, 112] on icon "@import url('https://fonts.googleapis.com/css?family=Abril+Fatface:400,100,100i…" at bounding box center [406, 79] width 205 height 89
click at [466, 199] on icon "23" at bounding box center [467, 215] width 100 height 100
click at [407, 178] on input "d. 23" at bounding box center [406, 176] width 1 height 3
radio input "true"
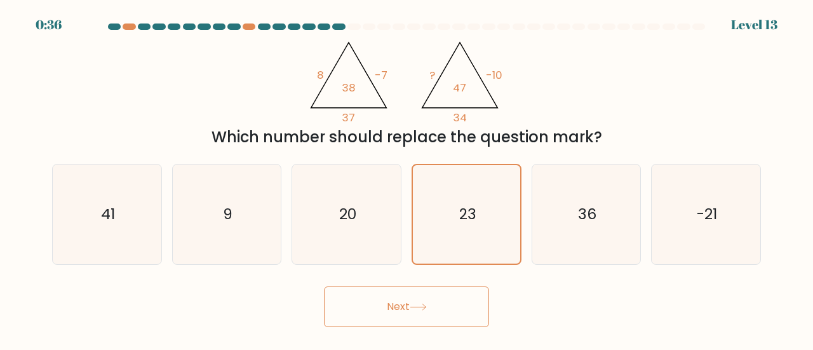
click at [395, 310] on button "Next" at bounding box center [406, 306] width 165 height 41
click at [387, 302] on button "Next" at bounding box center [406, 306] width 165 height 41
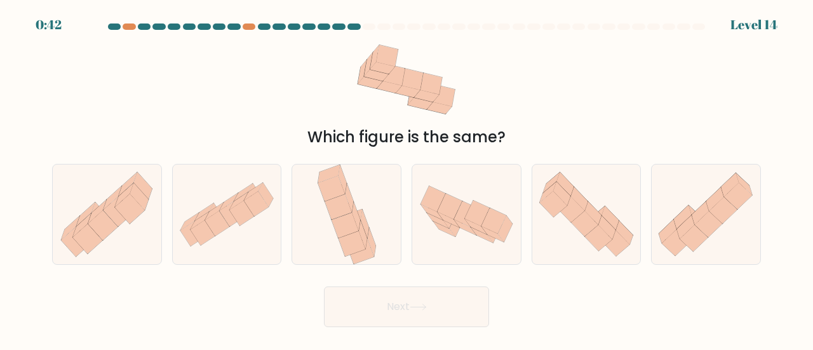
click at [456, 137] on div "Which figure is the same?" at bounding box center [407, 137] width 694 height 23
click at [462, 254] on div at bounding box center [467, 214] width 110 height 101
click at [407, 178] on input "d." at bounding box center [406, 176] width 1 height 3
radio input "true"
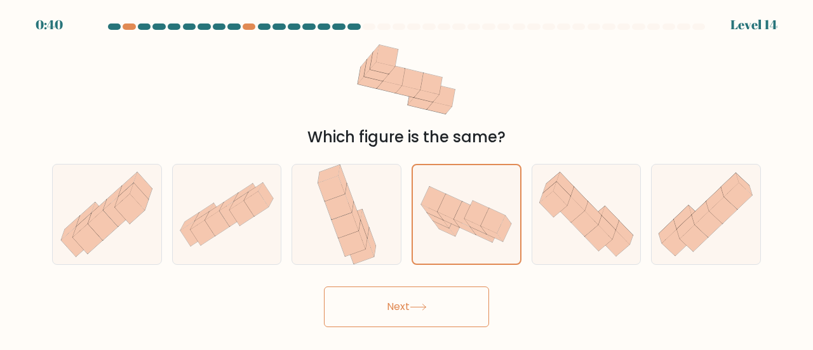
click at [443, 309] on button "Next" at bounding box center [406, 306] width 165 height 41
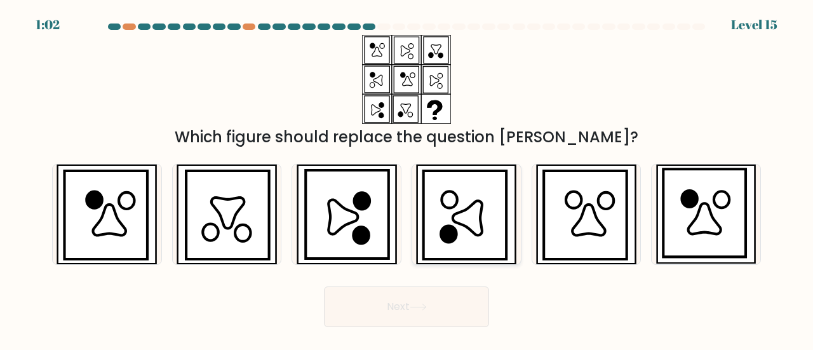
click at [424, 223] on icon at bounding box center [465, 215] width 83 height 88
click at [407, 178] on input "d." at bounding box center [406, 176] width 1 height 3
radio input "true"
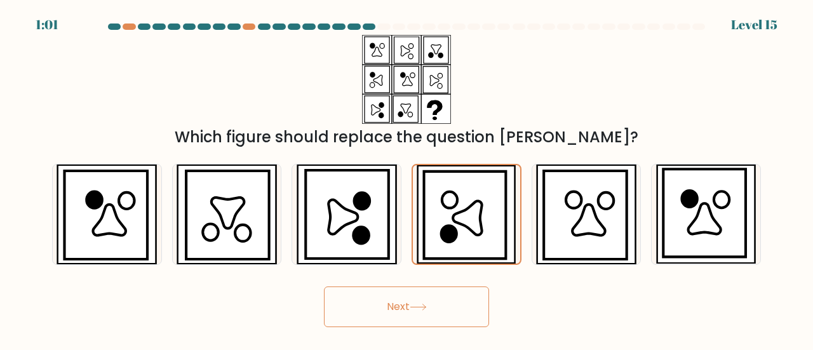
click at [411, 288] on button "Next" at bounding box center [406, 306] width 165 height 41
click at [376, 326] on body "0:53 Level 15" at bounding box center [406, 175] width 813 height 350
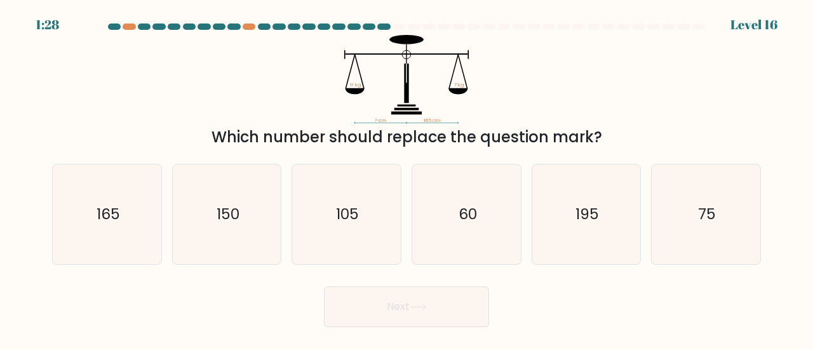
click at [239, 115] on icon "? cm 165 cm 11 kg 7 kg" at bounding box center [406, 79] width 381 height 89
click at [345, 182] on icon "105" at bounding box center [347, 215] width 100 height 100
click at [406, 178] on input "c. 105" at bounding box center [406, 176] width 1 height 3
radio input "true"
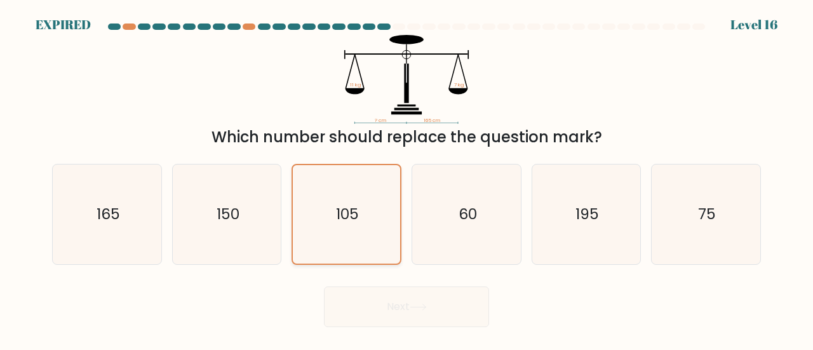
drag, startPoint x: 372, startPoint y: 283, endPoint x: 364, endPoint y: 236, distance: 47.6
click at [372, 283] on div "Next" at bounding box center [406, 303] width 724 height 47
click at [361, 225] on icon "105" at bounding box center [346, 214] width 98 height 98
click at [406, 178] on input "c. 105" at bounding box center [406, 176] width 1 height 3
click at [365, 286] on div "Next" at bounding box center [406, 303] width 724 height 47
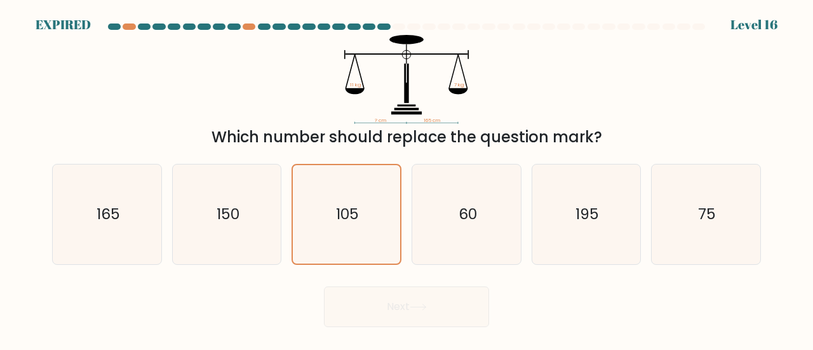
click at [365, 295] on div "Next" at bounding box center [406, 303] width 724 height 47
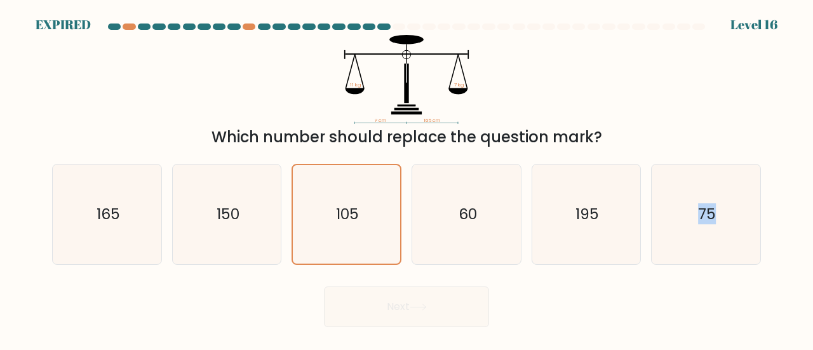
click at [365, 295] on div "Next" at bounding box center [406, 303] width 724 height 47
click at [567, 126] on div "Which number should replace the question mark?" at bounding box center [407, 137] width 694 height 23
click at [286, 201] on div "c. 105" at bounding box center [346, 214] width 120 height 101
click at [260, 205] on icon "150" at bounding box center [227, 215] width 100 height 100
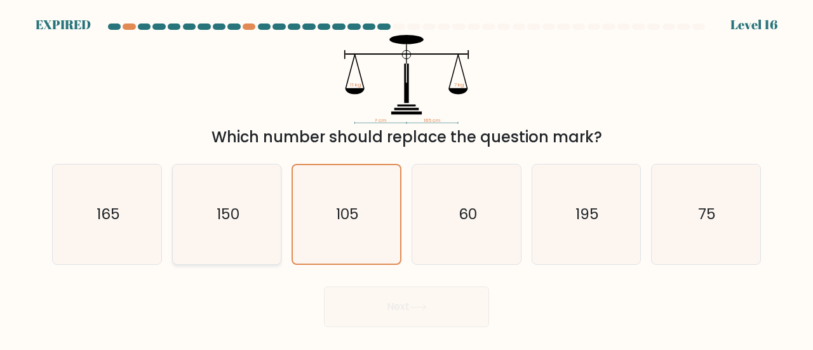
click at [406, 178] on input "b. 150" at bounding box center [406, 176] width 1 height 3
radio input "true"
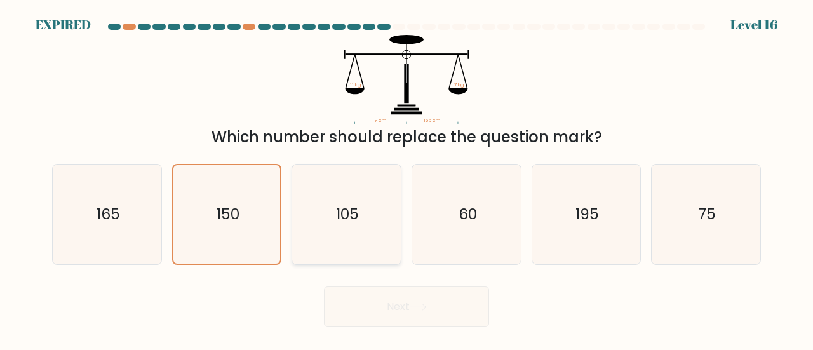
click at [311, 195] on icon "105" at bounding box center [347, 215] width 100 height 100
click at [406, 178] on input "c. 105" at bounding box center [406, 176] width 1 height 3
radio input "true"
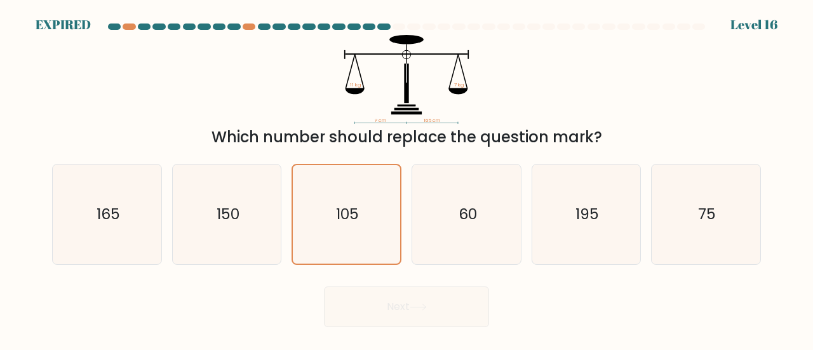
click at [370, 293] on div "Next" at bounding box center [406, 303] width 724 height 47
click at [765, 18] on div "Level 16" at bounding box center [753, 24] width 47 height 19
click at [389, 25] on div at bounding box center [383, 27] width 13 height 6
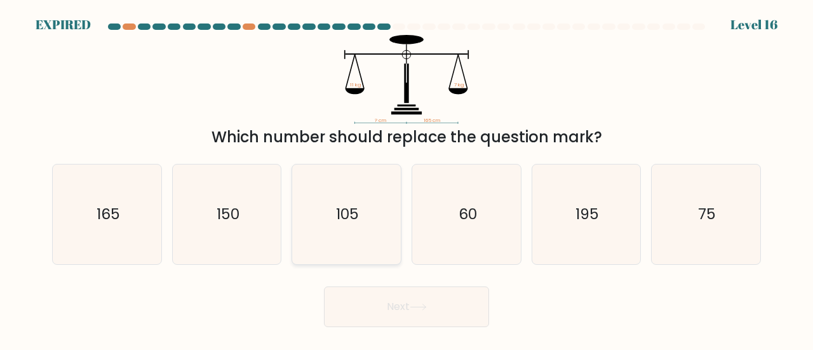
click at [376, 220] on icon "105" at bounding box center [347, 215] width 100 height 100
click at [406, 178] on input "c. 105" at bounding box center [406, 176] width 1 height 3
radio input "true"
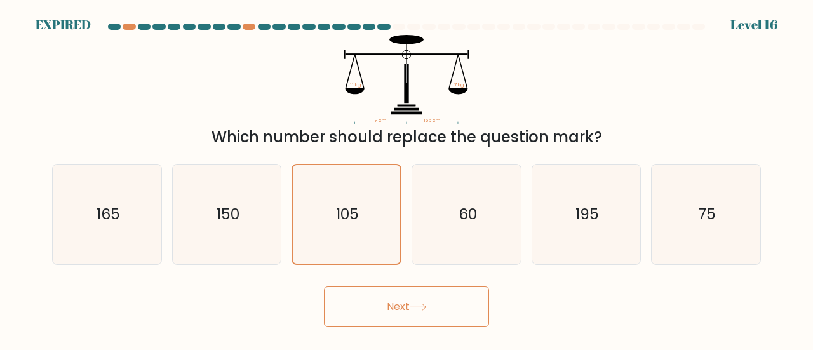
click at [391, 316] on button "Next" at bounding box center [406, 306] width 165 height 41
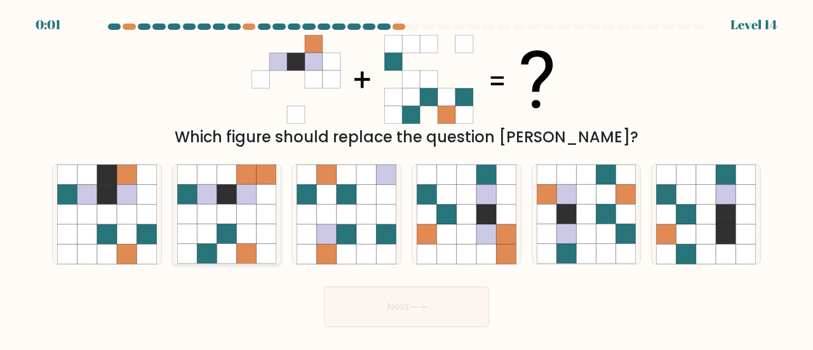
click at [229, 198] on icon at bounding box center [227, 195] width 20 height 20
click at [406, 178] on input "b." at bounding box center [406, 176] width 1 height 3
radio input "true"
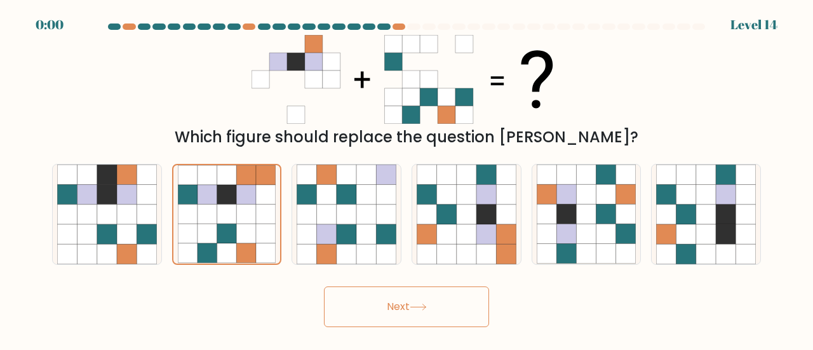
click at [441, 295] on button "Next" at bounding box center [406, 306] width 165 height 41
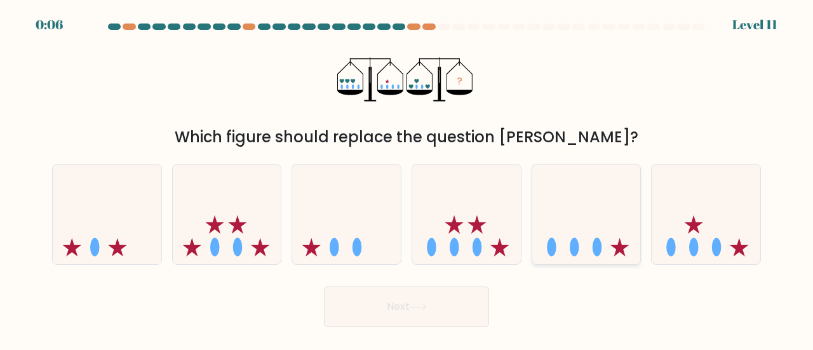
click at [607, 204] on icon at bounding box center [586, 215] width 109 height 90
click at [407, 178] on input "e." at bounding box center [406, 176] width 1 height 3
radio input "true"
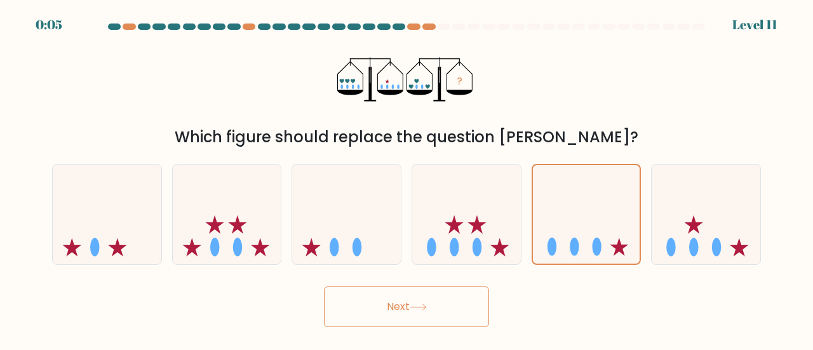
click at [434, 289] on button "Next" at bounding box center [406, 306] width 165 height 41
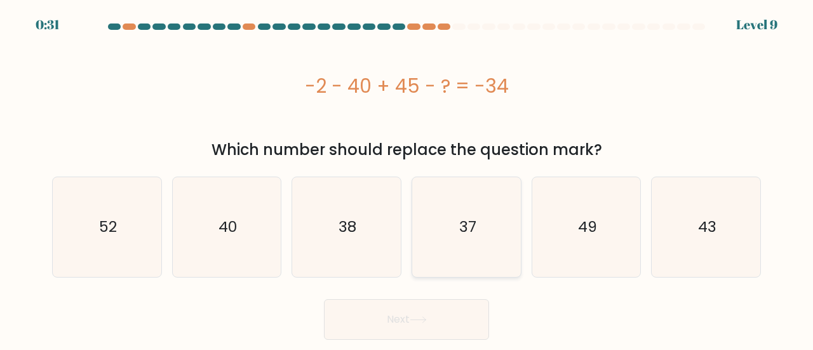
click at [428, 221] on icon "37" at bounding box center [467, 227] width 100 height 100
click at [407, 178] on input "d. 37" at bounding box center [406, 176] width 1 height 3
radio input "true"
click at [396, 300] on button "Next" at bounding box center [406, 319] width 165 height 41
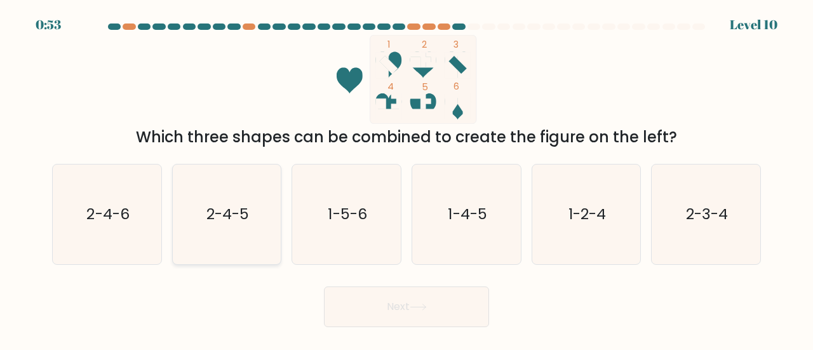
click at [225, 233] on icon "2-4-5" at bounding box center [227, 215] width 100 height 100
click at [406, 178] on input "b. 2-4-5" at bounding box center [406, 176] width 1 height 3
radio input "true"
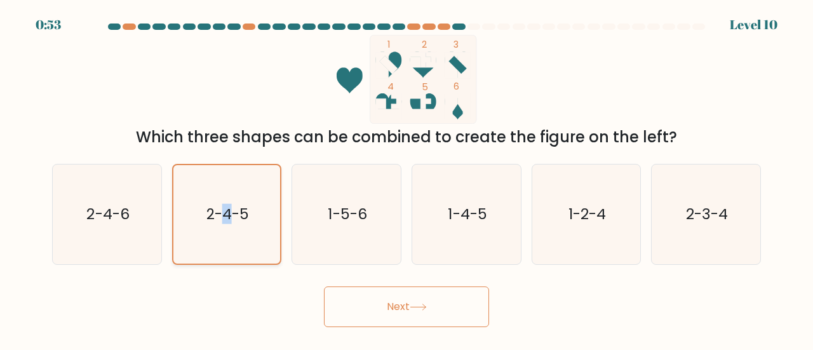
click at [225, 233] on icon "2-4-5" at bounding box center [227, 214] width 98 height 98
click at [406, 178] on input "b. 2-4-5" at bounding box center [406, 176] width 1 height 3
click at [398, 321] on button "Next" at bounding box center [406, 306] width 165 height 41
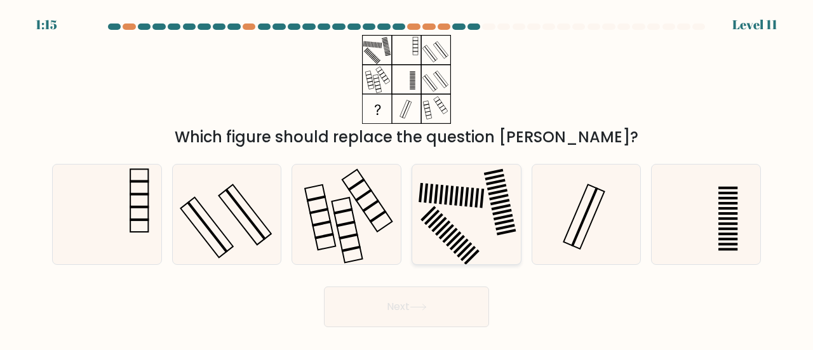
click at [422, 187] on rect at bounding box center [421, 192] width 4 height 19
click at [407, 178] on input "d." at bounding box center [406, 176] width 1 height 3
radio input "true"
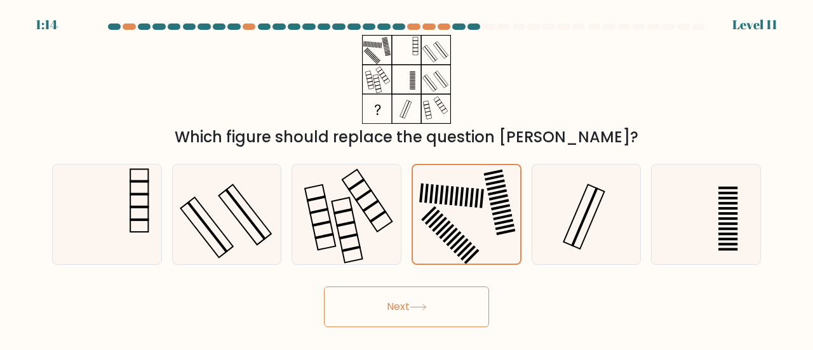
click at [420, 301] on button "Next" at bounding box center [406, 306] width 165 height 41
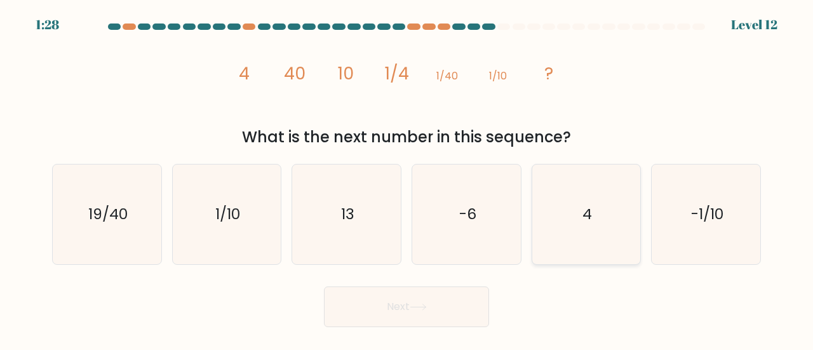
click at [569, 210] on icon "4" at bounding box center [587, 215] width 100 height 100
click at [407, 178] on input "e. 4" at bounding box center [406, 176] width 1 height 3
radio input "true"
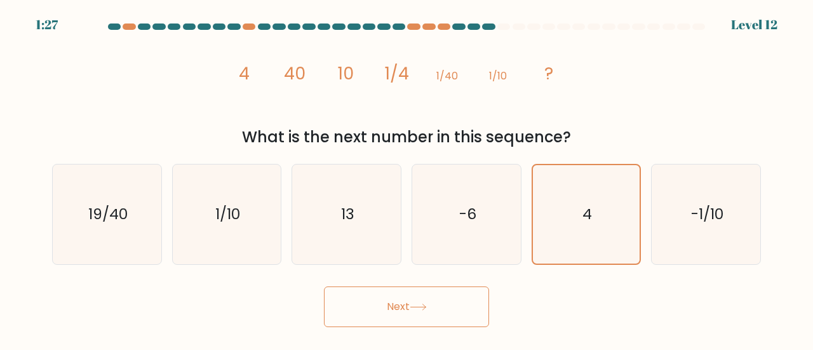
click at [414, 295] on button "Next" at bounding box center [406, 306] width 165 height 41
click at [353, 308] on button "Next" at bounding box center [406, 306] width 165 height 41
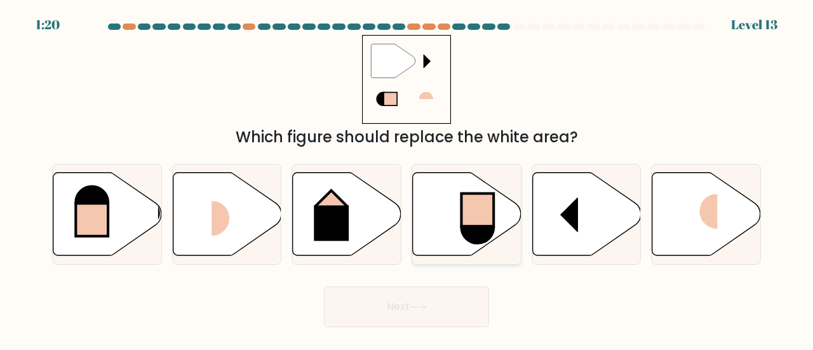
click at [453, 224] on icon at bounding box center [467, 213] width 109 height 83
click at [407, 178] on input "d." at bounding box center [406, 176] width 1 height 3
radio input "true"
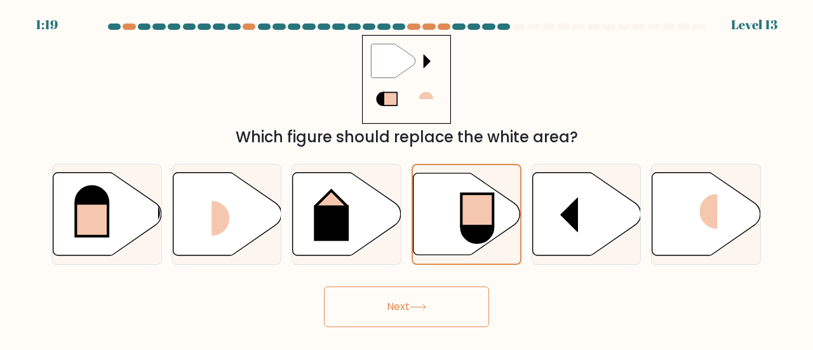
click at [409, 299] on button "Next" at bounding box center [406, 306] width 165 height 41
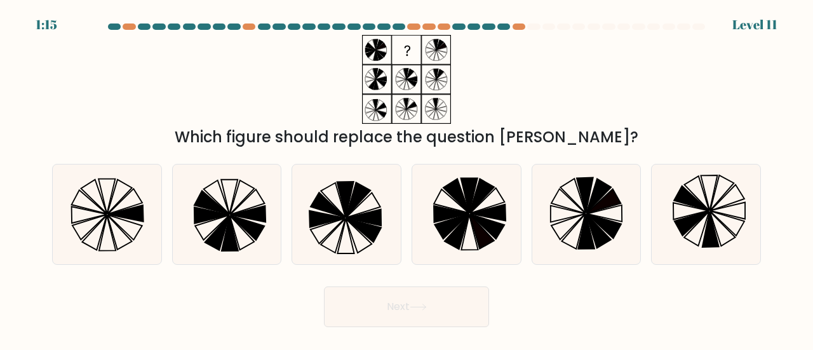
click at [367, 292] on button "Next" at bounding box center [406, 306] width 165 height 41
drag, startPoint x: 367, startPoint y: 292, endPoint x: 367, endPoint y: 237, distance: 54.6
click at [367, 237] on form at bounding box center [406, 176] width 813 height 304
click at [323, 212] on icon at bounding box center [347, 215] width 100 height 100
click at [406, 178] on input "c." at bounding box center [406, 176] width 1 height 3
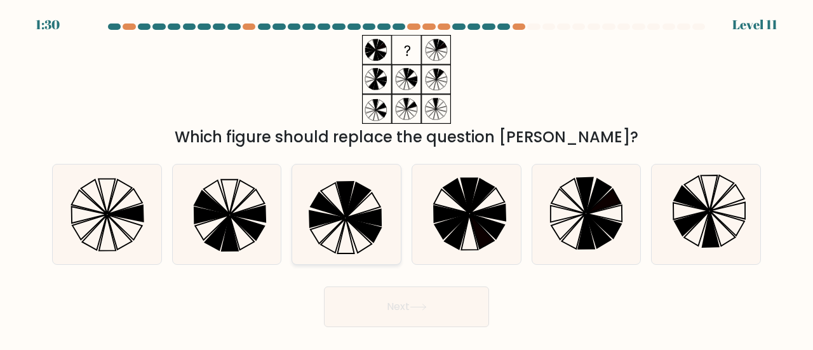
radio input "true"
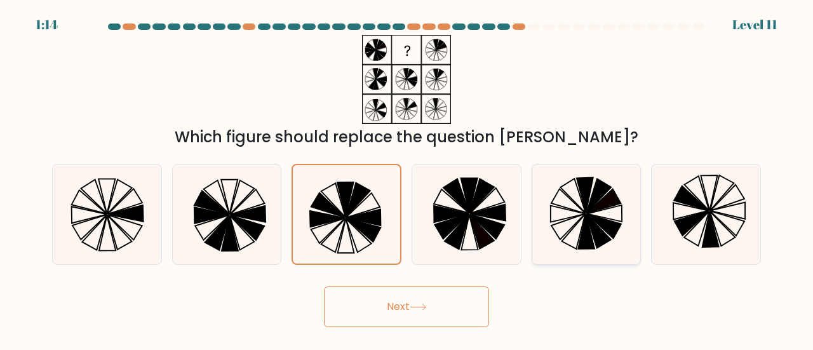
click at [595, 223] on icon at bounding box center [598, 231] width 25 height 34
click at [407, 178] on input "e." at bounding box center [406, 176] width 1 height 3
radio input "true"
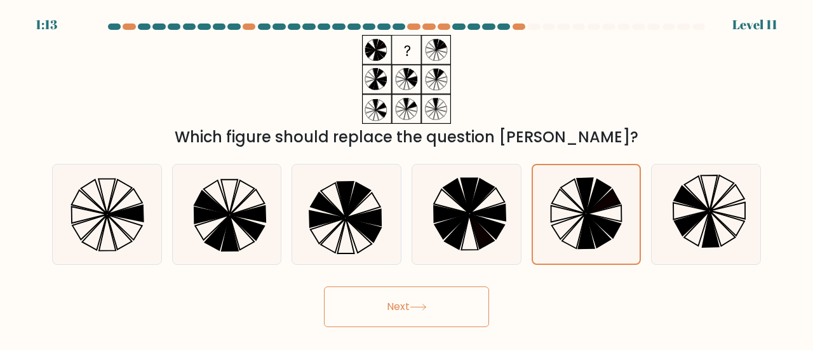
click at [346, 313] on button "Next" at bounding box center [406, 306] width 165 height 41
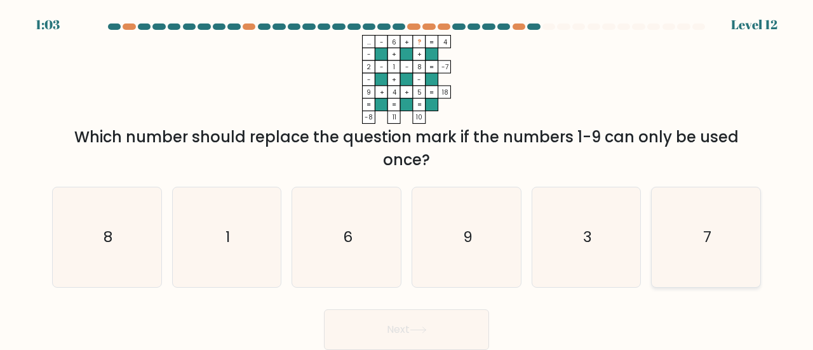
click at [671, 237] on icon "7" at bounding box center [706, 237] width 100 height 100
click at [407, 178] on input "f. 7" at bounding box center [406, 176] width 1 height 3
radio input "true"
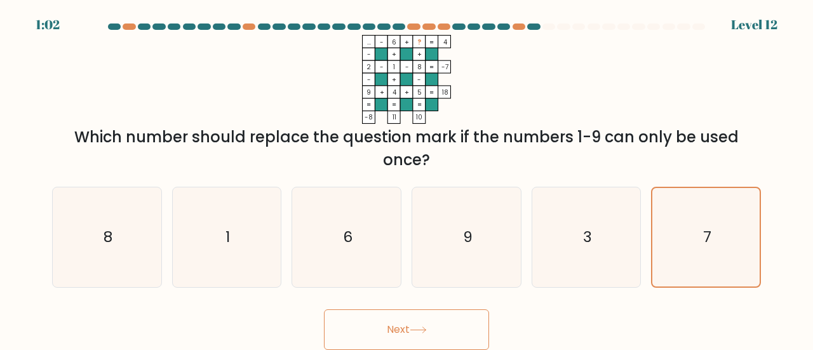
click at [410, 334] on button "Next" at bounding box center [406, 329] width 165 height 41
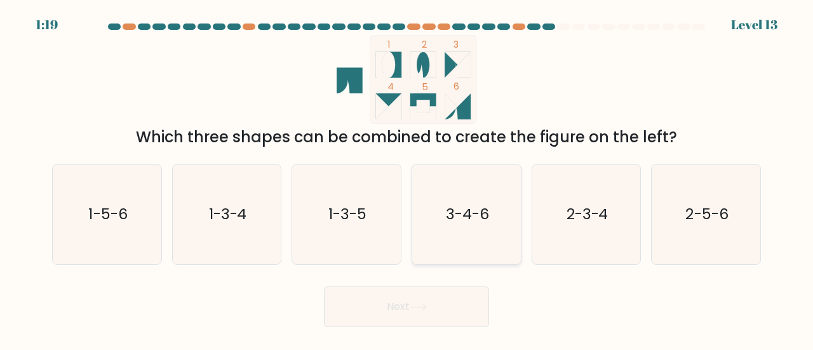
click at [461, 208] on text "3-4-6" at bounding box center [467, 213] width 43 height 21
click at [407, 178] on input "d. 3-4-6" at bounding box center [406, 176] width 1 height 3
radio input "true"
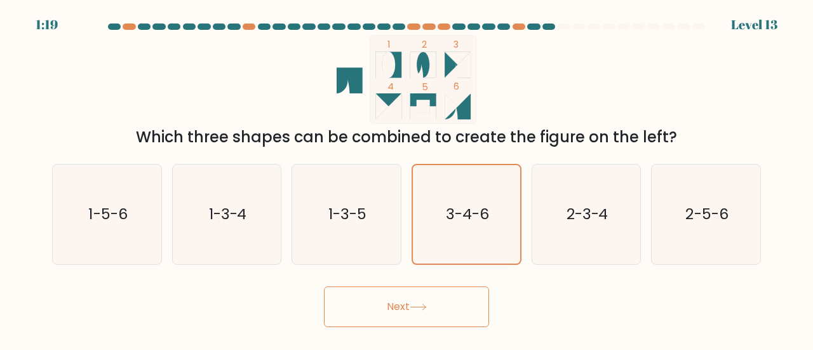
click at [392, 326] on button "Next" at bounding box center [406, 306] width 165 height 41
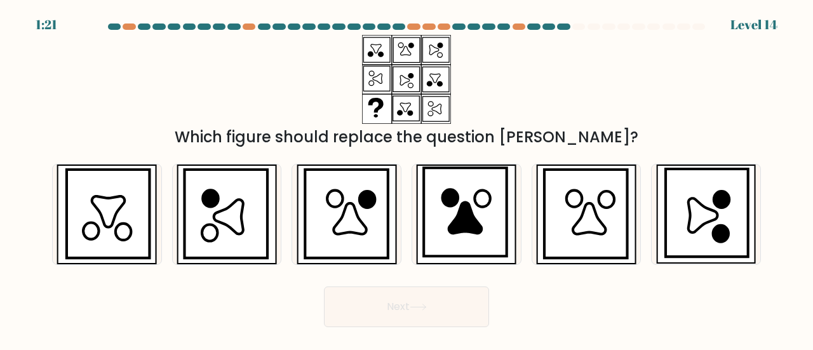
click at [410, 201] on div "d." at bounding box center [466, 214] width 120 height 101
click at [381, 204] on icon at bounding box center [346, 214] width 83 height 88
click at [406, 178] on input "c." at bounding box center [406, 176] width 1 height 3
radio input "true"
click at [389, 311] on button "Next" at bounding box center [406, 306] width 165 height 41
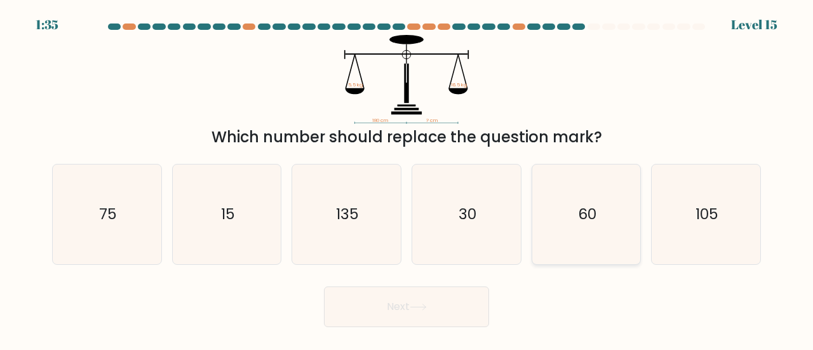
click at [564, 212] on icon "60" at bounding box center [587, 215] width 100 height 100
click at [407, 178] on input "e. 60" at bounding box center [406, 176] width 1 height 3
radio input "true"
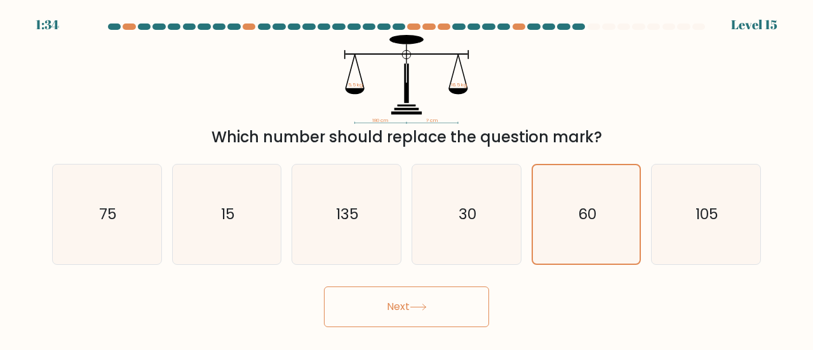
click at [391, 319] on button "Next" at bounding box center [406, 306] width 165 height 41
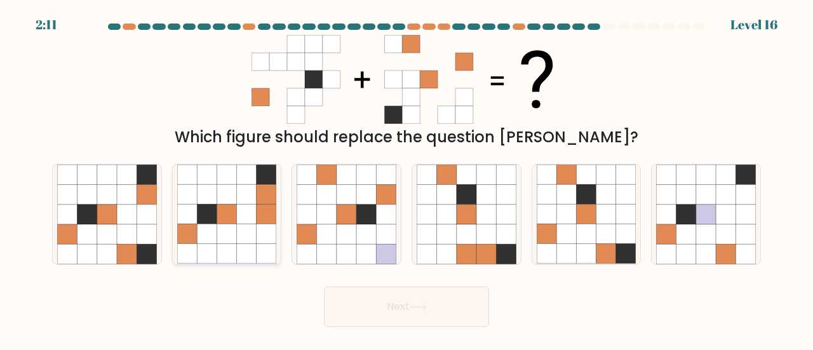
click at [264, 217] on icon at bounding box center [267, 215] width 20 height 20
click at [406, 178] on input "b." at bounding box center [406, 176] width 1 height 3
radio input "true"
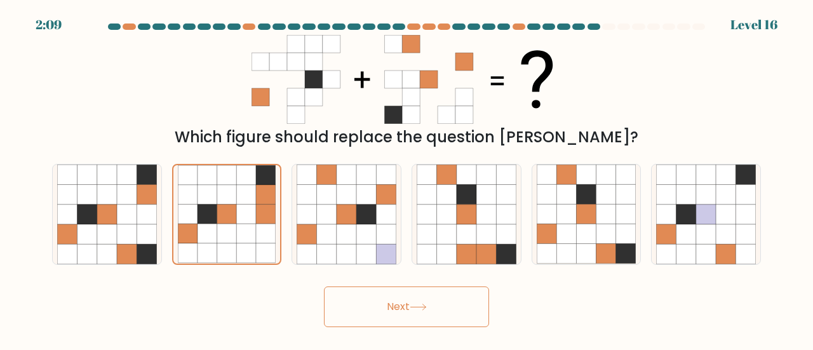
click at [411, 292] on button "Next" at bounding box center [406, 306] width 165 height 41
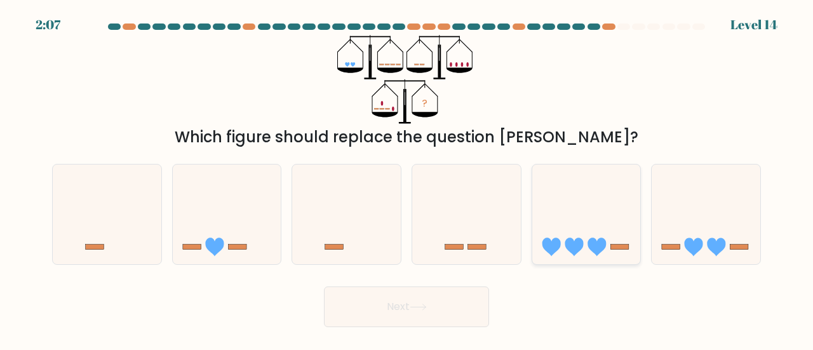
click at [598, 245] on icon at bounding box center [597, 247] width 18 height 18
click at [407, 178] on input "e." at bounding box center [406, 176] width 1 height 3
radio input "true"
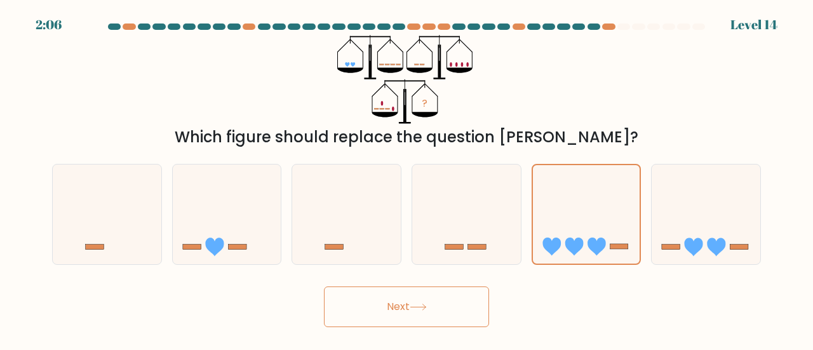
click at [427, 330] on body "2:06 Level 14" at bounding box center [406, 175] width 813 height 350
click at [412, 320] on button "Next" at bounding box center [406, 306] width 165 height 41
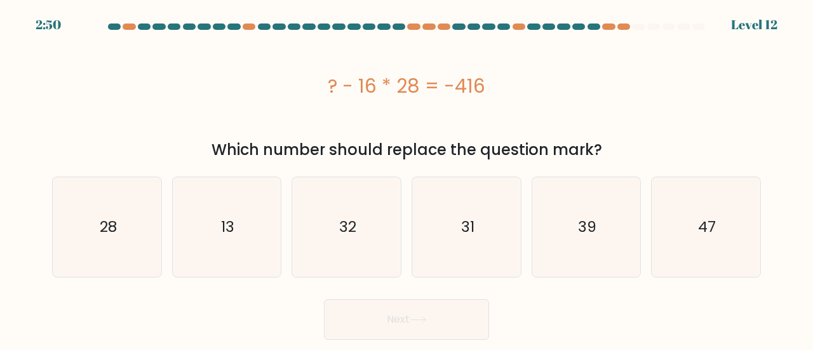
drag, startPoint x: 408, startPoint y: 308, endPoint x: 388, endPoint y: 299, distance: 22.2
click at [388, 299] on button "Next" at bounding box center [406, 319] width 165 height 41
click at [268, 145] on div "Which number should replace the question mark?" at bounding box center [407, 149] width 694 height 23
click at [346, 239] on icon "32" at bounding box center [347, 227] width 100 height 100
click at [406, 178] on input "c. 32" at bounding box center [406, 176] width 1 height 3
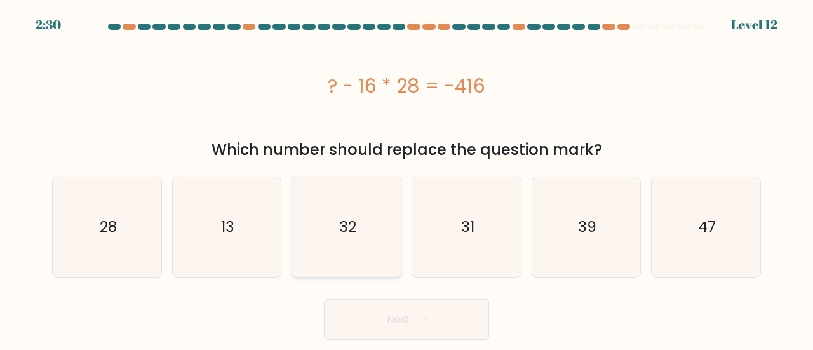
radio input "true"
click at [381, 304] on button "Next" at bounding box center [406, 319] width 165 height 41
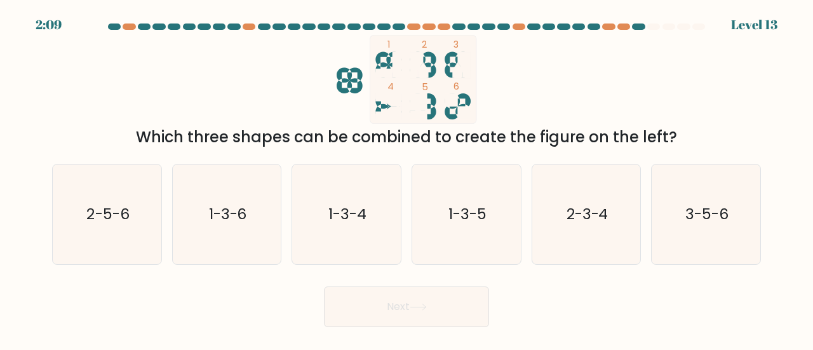
click at [774, 231] on form at bounding box center [406, 176] width 813 height 304
click at [715, 237] on icon "3-5-6" at bounding box center [706, 215] width 100 height 100
click at [407, 178] on input "f. 3-5-6" at bounding box center [406, 176] width 1 height 3
radio input "true"
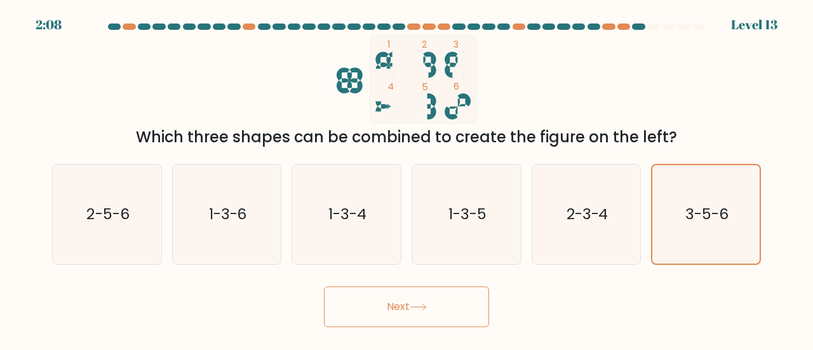
click at [443, 328] on body "2:08 Level 13" at bounding box center [406, 175] width 813 height 350
click at [431, 320] on button "Next" at bounding box center [406, 306] width 165 height 41
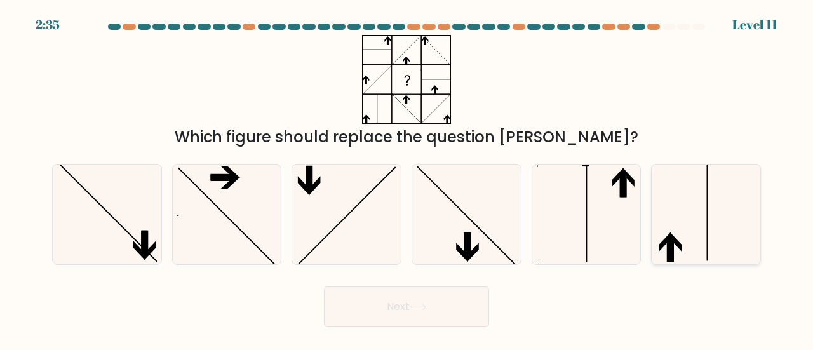
click at [681, 215] on icon at bounding box center [706, 215] width 100 height 100
click at [407, 178] on input "f." at bounding box center [406, 176] width 1 height 3
radio input "true"
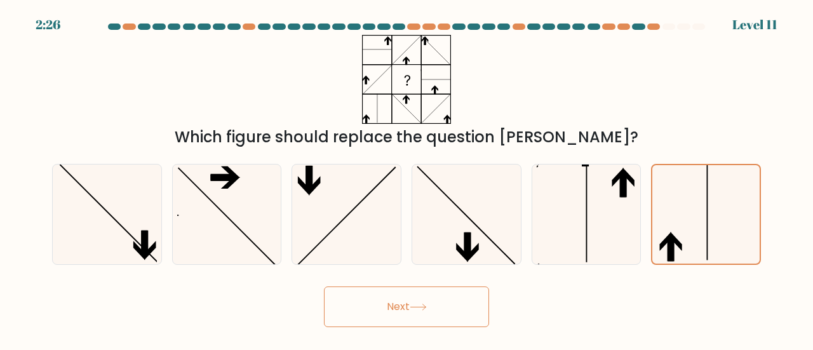
click at [398, 304] on button "Next" at bounding box center [406, 306] width 165 height 41
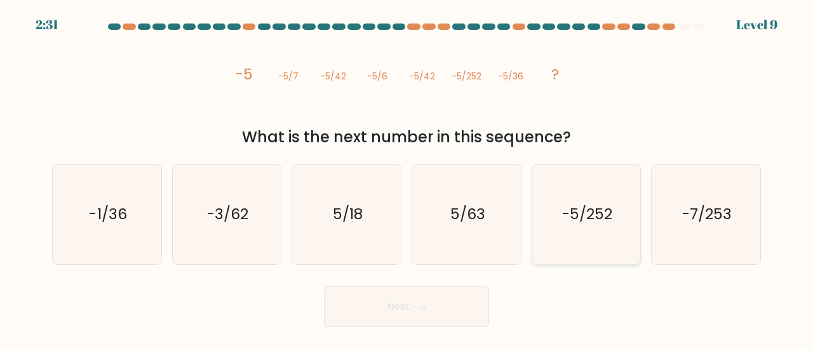
click at [561, 238] on icon "-5/252" at bounding box center [587, 215] width 100 height 100
click at [407, 178] on input "e. -5/252" at bounding box center [406, 176] width 1 height 3
radio input "true"
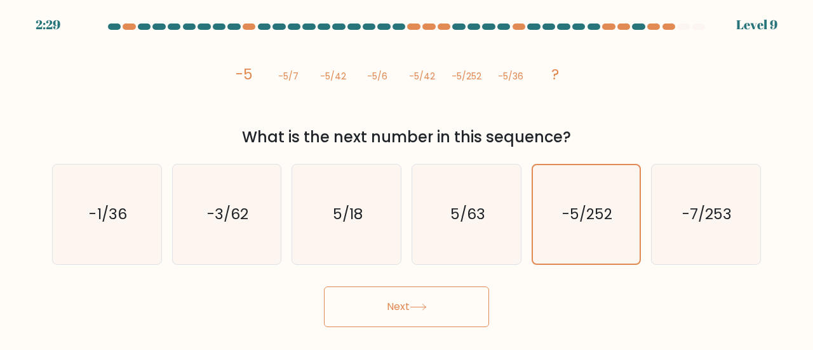
drag, startPoint x: 398, startPoint y: 288, endPoint x: 400, endPoint y: 300, distance: 11.7
click at [400, 300] on button "Next" at bounding box center [406, 306] width 165 height 41
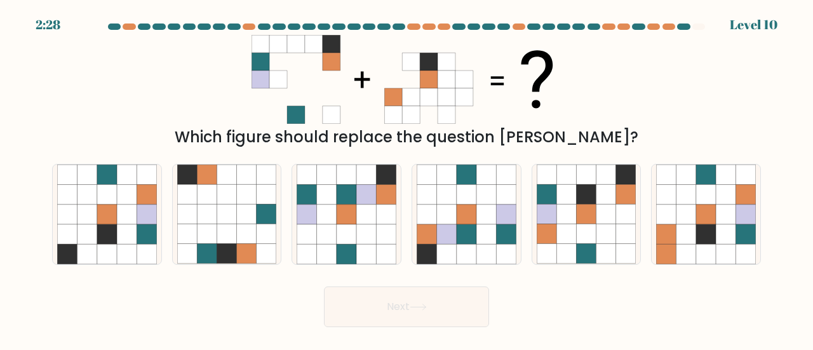
click at [400, 300] on button "Next" at bounding box center [406, 306] width 165 height 41
click at [199, 69] on div "Which figure should replace the question mark?" at bounding box center [406, 92] width 724 height 114
click at [542, 220] on icon at bounding box center [547, 215] width 20 height 20
click at [407, 178] on input "e." at bounding box center [406, 176] width 1 height 3
radio input "true"
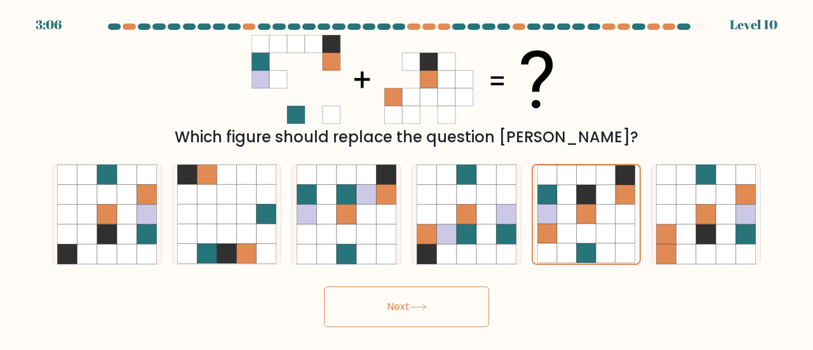
click at [423, 312] on button "Next" at bounding box center [406, 306] width 165 height 41
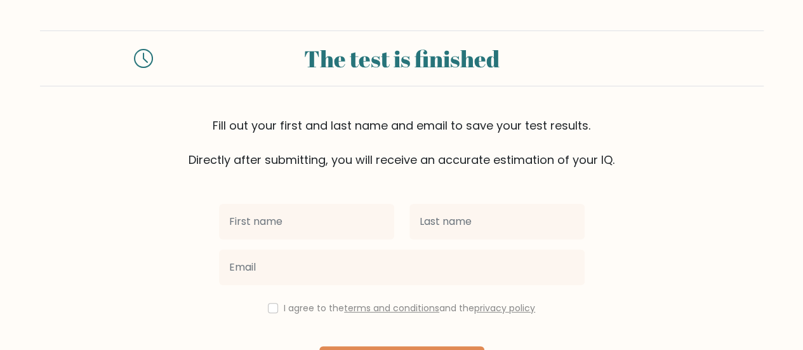
click at [335, 221] on input "text" at bounding box center [306, 222] width 175 height 36
type input "[PERSON_NAME]"
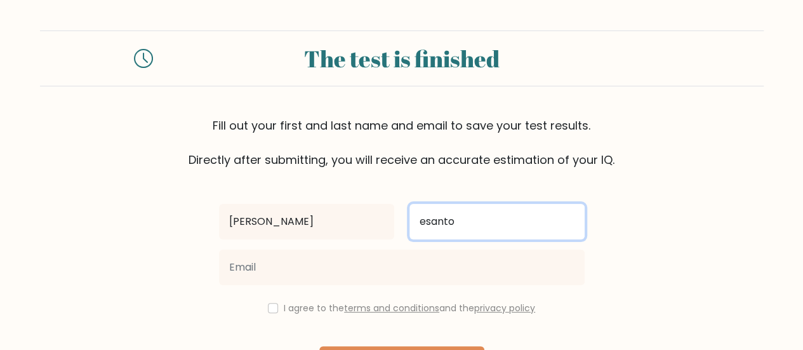
type input "esanto"
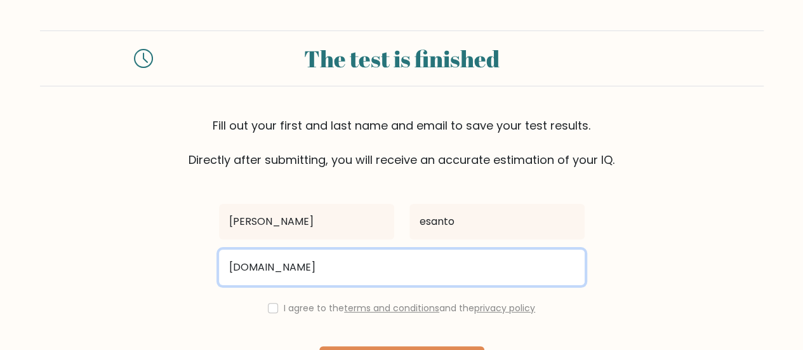
click at [338, 269] on input "henrique.l.es" at bounding box center [402, 268] width 366 height 36
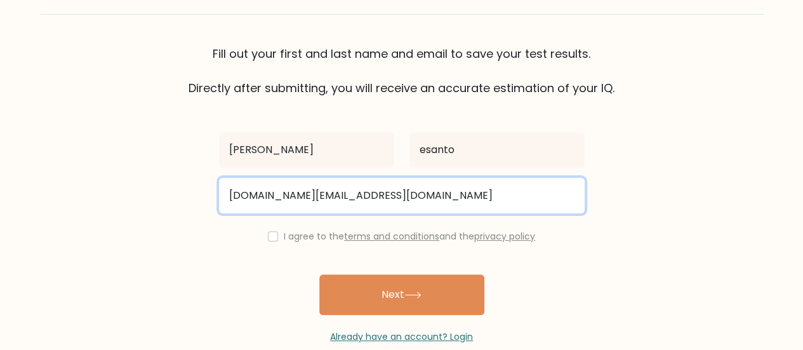
scroll to position [95, 0]
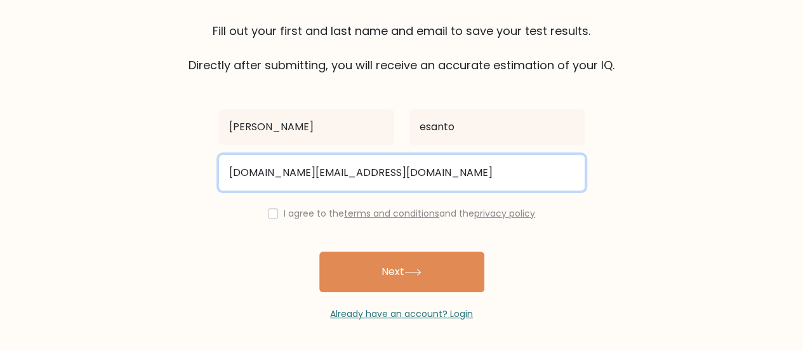
type input "henrique.l.es@gmail.com"
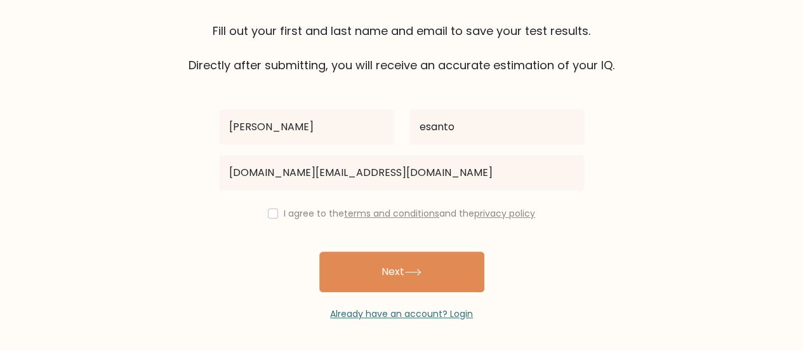
click at [293, 224] on div "henrique esanto henrique.l.es@gmail.com I agree to the terms and conditions and…" at bounding box center [402, 197] width 381 height 247
click at [281, 220] on div "henrique esanto henrique.l.es@gmail.com I agree to the terms and conditions and…" at bounding box center [402, 197] width 381 height 247
click at [284, 215] on label "I agree to the terms and conditions and the privacy policy" at bounding box center [410, 213] width 252 height 13
click at [275, 216] on div "I agree to the terms and conditions and the privacy policy" at bounding box center [402, 213] width 381 height 15
click at [258, 211] on div "I agree to the terms and conditions and the privacy policy" at bounding box center [402, 213] width 381 height 15
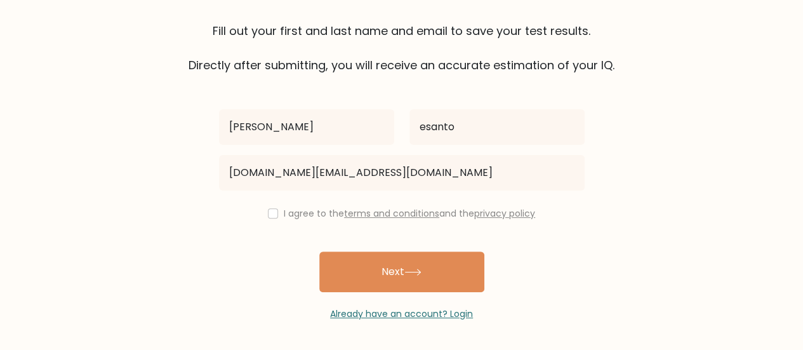
click at [259, 211] on div "I agree to the terms and conditions and the privacy policy" at bounding box center [402, 213] width 381 height 15
click at [268, 211] on input "checkbox" at bounding box center [273, 213] width 10 height 10
checkbox input "true"
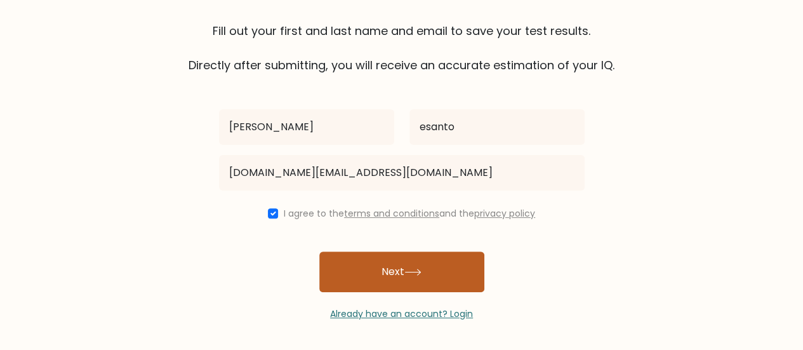
click at [346, 259] on button "Next" at bounding box center [401, 272] width 165 height 41
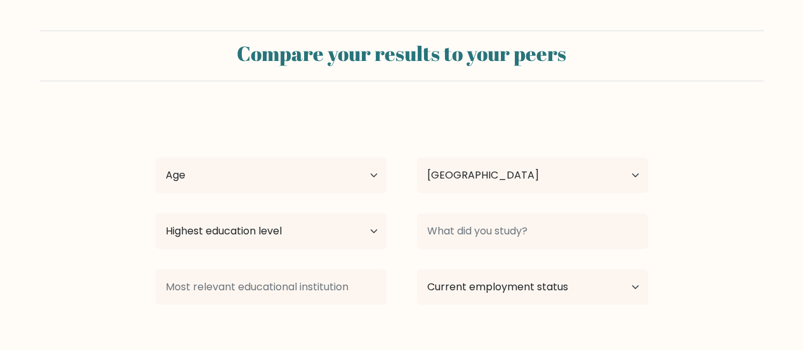
select select "DE"
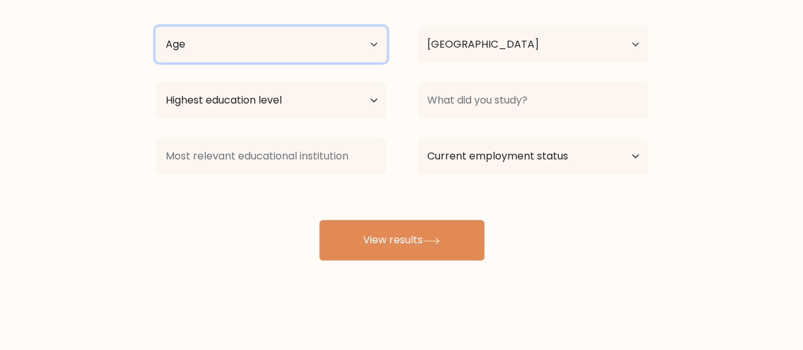
click at [332, 50] on select "Age Under [DEMOGRAPHIC_DATA] [DEMOGRAPHIC_DATA] [DEMOGRAPHIC_DATA] [DEMOGRAPHIC…" at bounding box center [271, 45] width 231 height 36
select select "25_34"
click at [156, 27] on select "Age Under [DEMOGRAPHIC_DATA] [DEMOGRAPHIC_DATA] [DEMOGRAPHIC_DATA] [DEMOGRAPHIC…" at bounding box center [271, 45] width 231 height 36
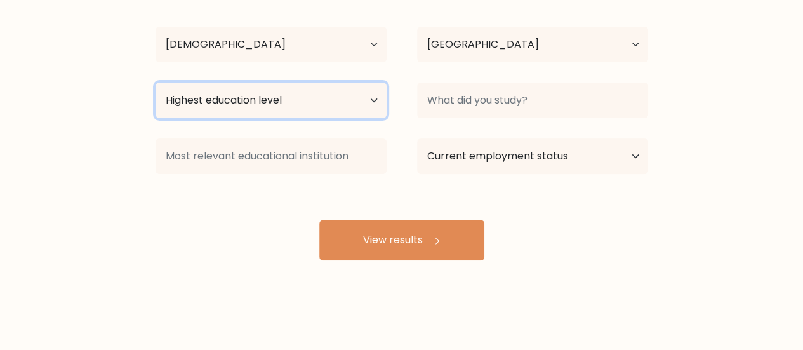
click at [286, 112] on select "Highest education level No schooling Primary Lower Secondary Upper Secondary Oc…" at bounding box center [271, 101] width 231 height 36
select select "masters_degree"
click at [156, 83] on select "Highest education level No schooling Primary Lower Secondary Upper Secondary Oc…" at bounding box center [271, 101] width 231 height 36
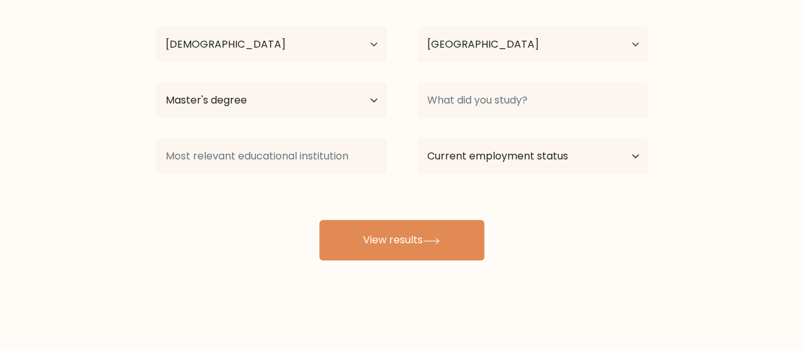
click at [449, 64] on div "Country [GEOGRAPHIC_DATA] [GEOGRAPHIC_DATA] [GEOGRAPHIC_DATA] [US_STATE] [GEOGR…" at bounding box center [533, 45] width 262 height 46
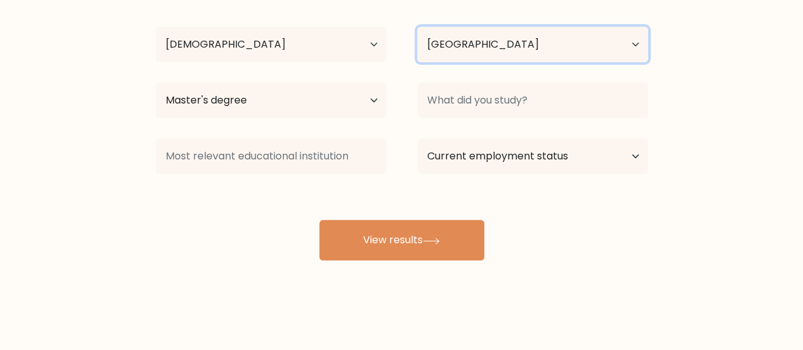
click at [457, 55] on select "Country [GEOGRAPHIC_DATA] [GEOGRAPHIC_DATA] [GEOGRAPHIC_DATA] [US_STATE] [GEOGR…" at bounding box center [532, 45] width 231 height 36
select select "PT"
click at [417, 27] on select "Country [GEOGRAPHIC_DATA] [GEOGRAPHIC_DATA] [GEOGRAPHIC_DATA] [US_STATE] [GEOGR…" at bounding box center [532, 45] width 231 height 36
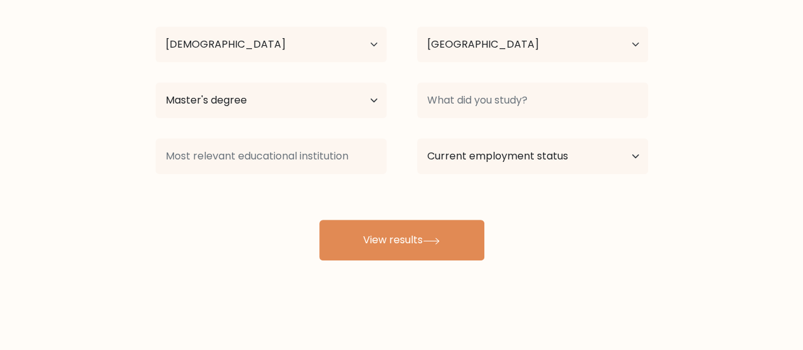
click at [287, 130] on div "[PERSON_NAME] Age Under [DEMOGRAPHIC_DATA] [DEMOGRAPHIC_DATA] [DEMOGRAPHIC_DATA…" at bounding box center [402, 120] width 508 height 279
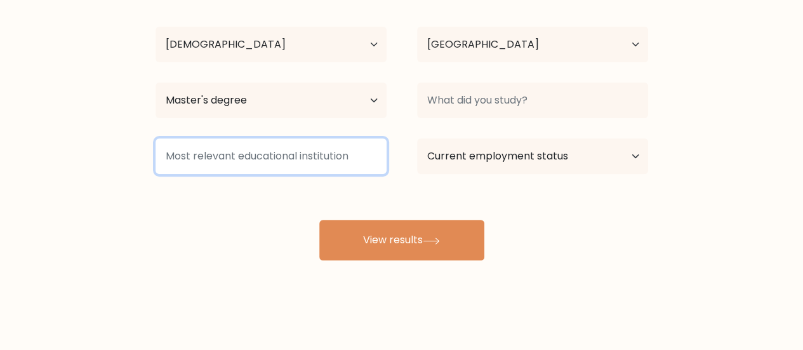
click at [281, 149] on input at bounding box center [271, 156] width 231 height 36
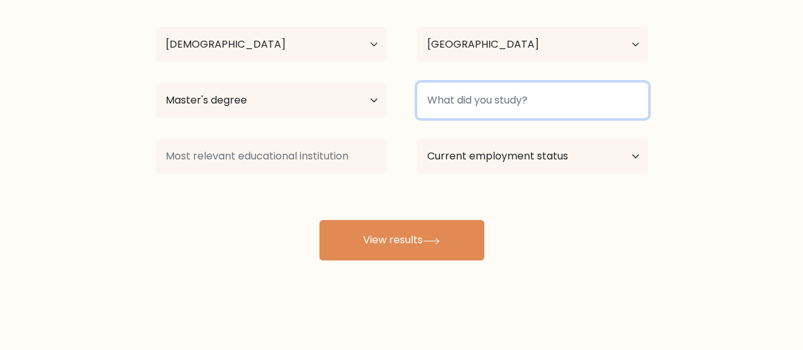
click at [516, 83] on input at bounding box center [532, 101] width 231 height 36
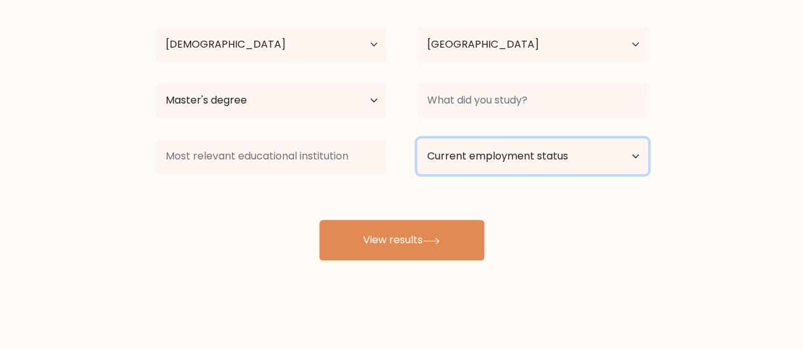
click at [531, 147] on select "Current employment status Employed Student Retired Other / prefer not to answer" at bounding box center [532, 156] width 231 height 36
click at [417, 138] on select "Current employment status Employed Student Retired Other / prefer not to answer" at bounding box center [532, 156] width 231 height 36
click at [473, 165] on select "Current employment status Employed Student Retired Other / prefer not to answer" at bounding box center [532, 156] width 231 height 36
click at [417, 138] on select "Current employment status Employed Student Retired Other / prefer not to answer" at bounding box center [532, 156] width 231 height 36
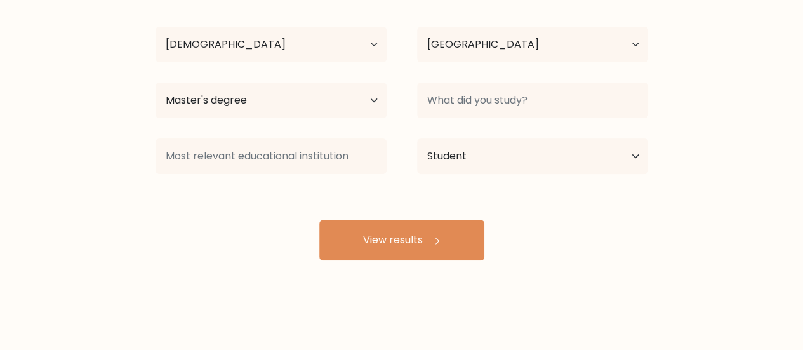
click at [438, 178] on div "[PERSON_NAME] Age Under [DEMOGRAPHIC_DATA] [DEMOGRAPHIC_DATA] [DEMOGRAPHIC_DATA…" at bounding box center [402, 120] width 508 height 279
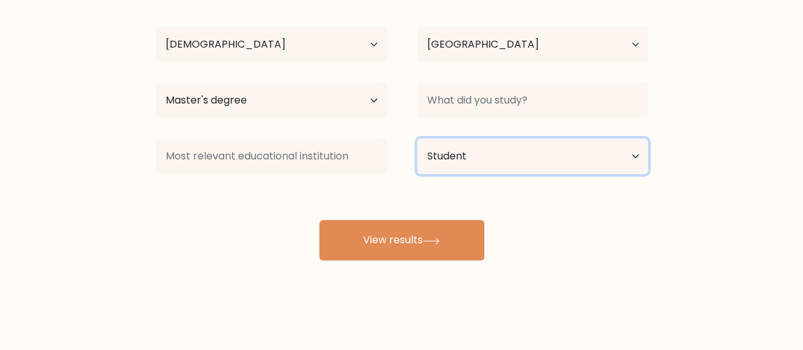
click at [433, 168] on select "Current employment status Employed Student Retired Other / prefer not to answer" at bounding box center [532, 156] width 231 height 36
select select "employed"
click at [417, 138] on select "Current employment status Employed Student Retired Other / prefer not to answer" at bounding box center [532, 156] width 231 height 36
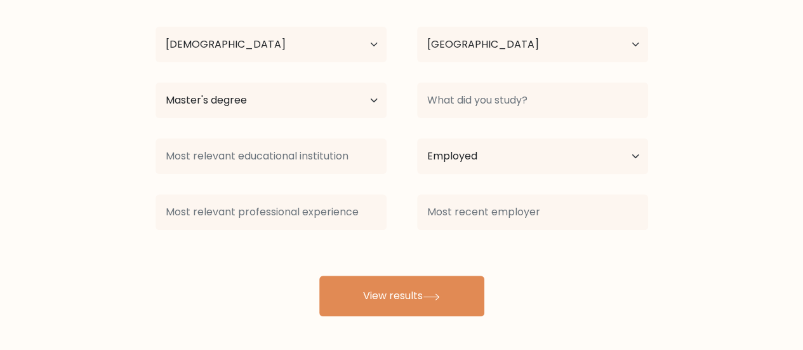
click at [387, 259] on div "henrique esanto Age Under 18 years old 18-24 years old 25-34 years old 35-44 ye…" at bounding box center [402, 148] width 508 height 335
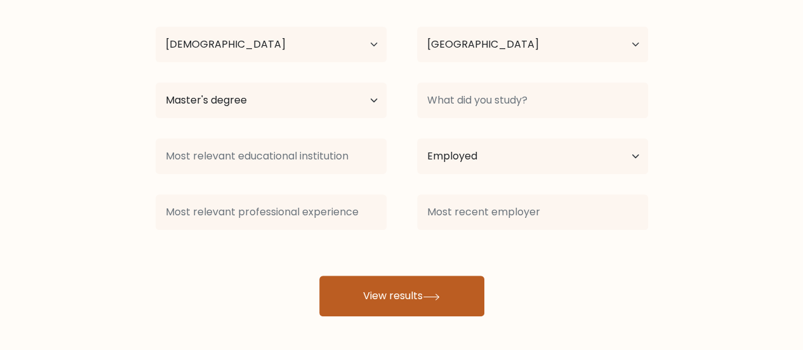
click at [373, 290] on button "View results" at bounding box center [401, 296] width 165 height 41
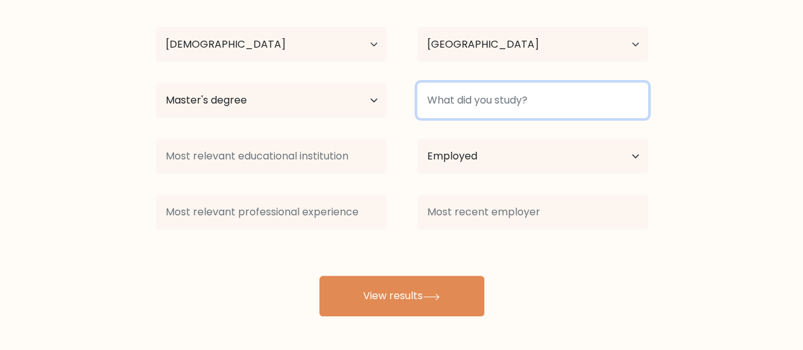
scroll to position [99, 0]
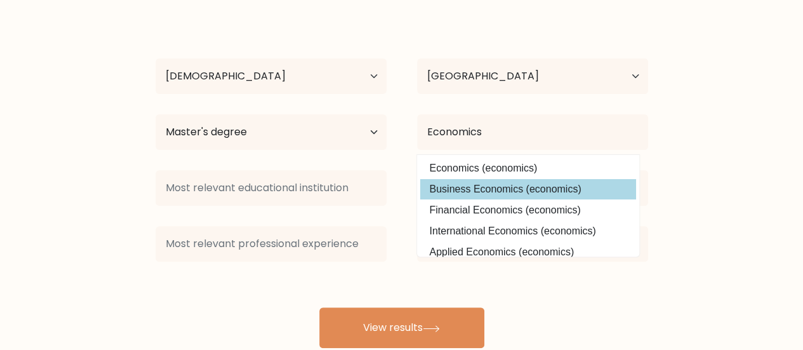
click at [451, 184] on option "Business Economics (economics)" at bounding box center [528, 189] width 216 height 20
type input "Business Economics"
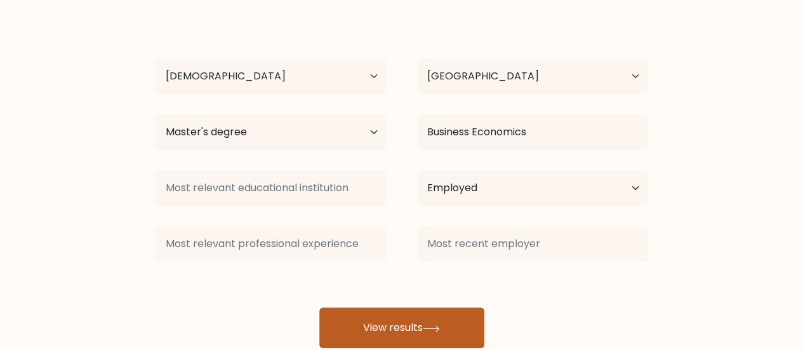
click at [376, 321] on button "View results" at bounding box center [401, 327] width 165 height 41
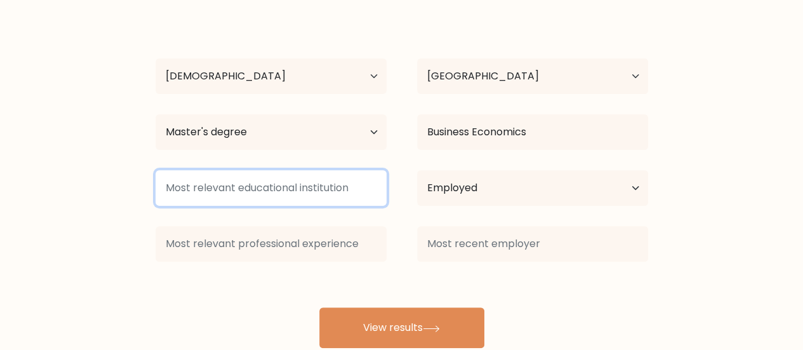
click at [288, 187] on input at bounding box center [271, 188] width 231 height 36
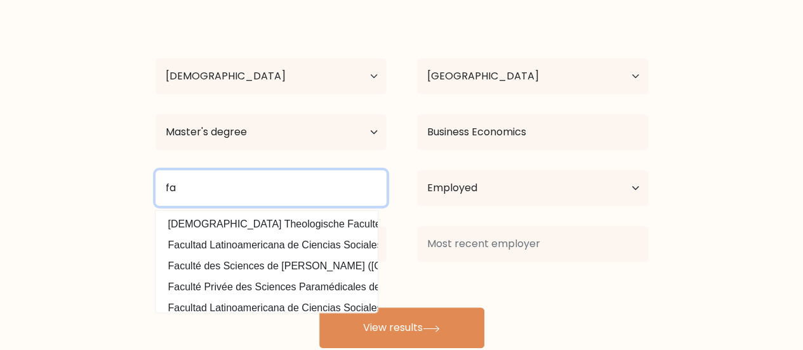
type input "f"
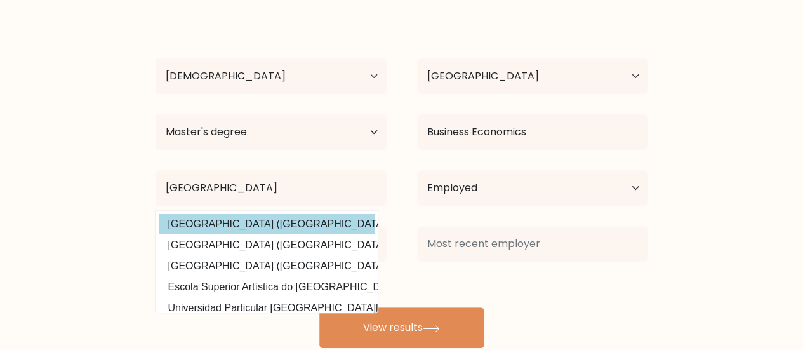
click at [266, 219] on option "Universidade do Porto (Portugal)" at bounding box center [267, 224] width 216 height 20
type input "[GEOGRAPHIC_DATA]"
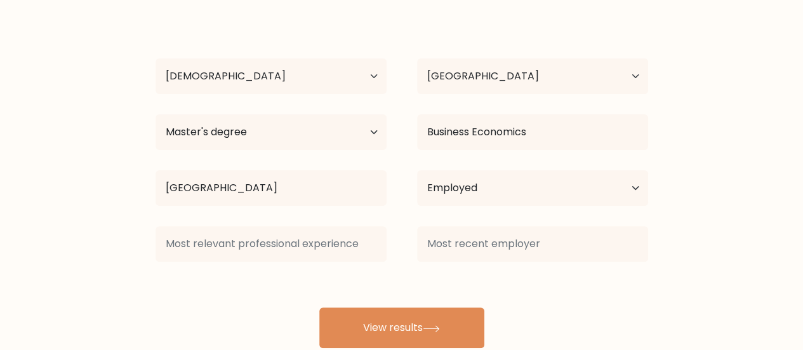
click at [392, 306] on div "henrique esanto Age Under 18 years old 18-24 years old 25-34 years old 35-44 ye…" at bounding box center [402, 180] width 508 height 335
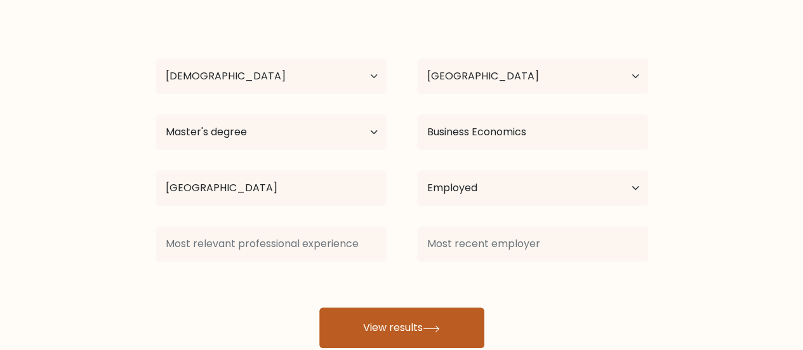
click at [386, 328] on button "View results" at bounding box center [401, 327] width 165 height 41
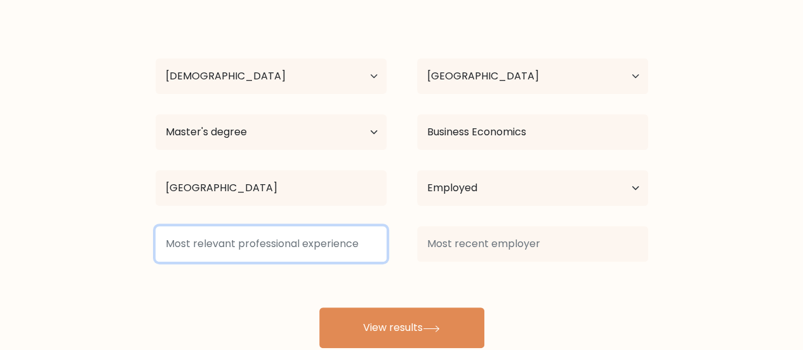
click at [346, 248] on input at bounding box center [271, 244] width 231 height 36
type input "c"
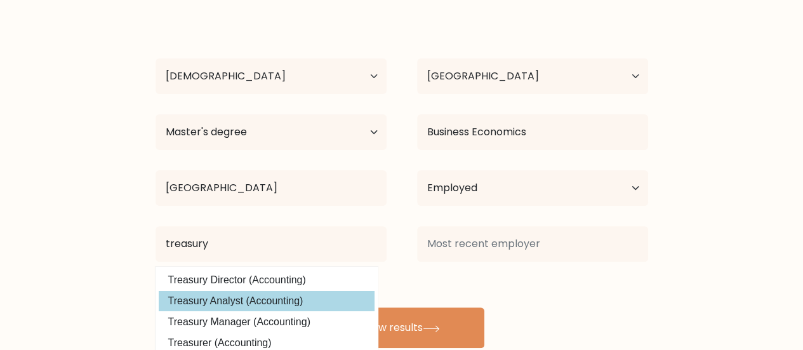
click at [349, 306] on option "Treasury Analyst (Accounting)" at bounding box center [267, 301] width 216 height 20
type input "Treasury Analyst"
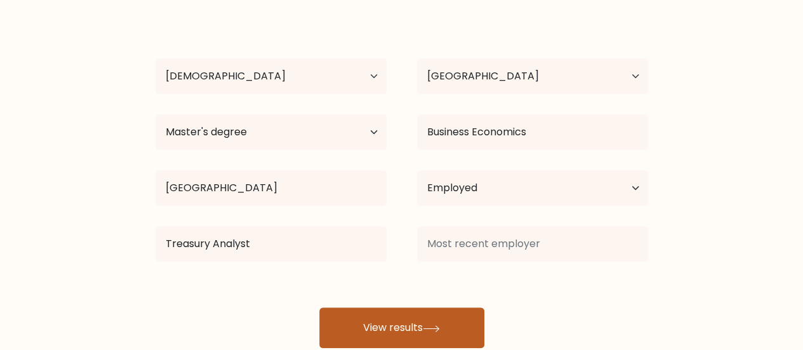
click at [427, 311] on button "View results" at bounding box center [401, 327] width 165 height 41
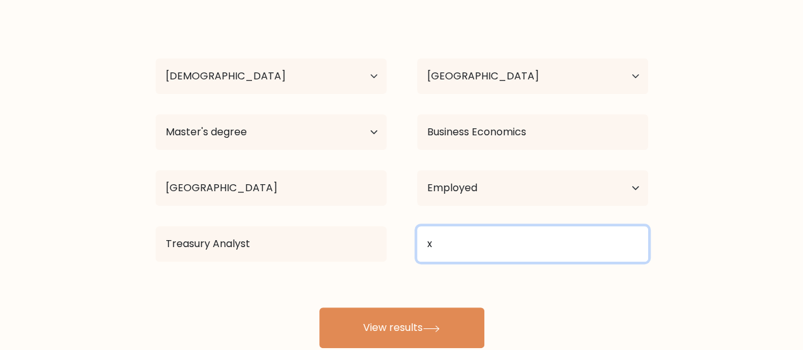
type input "x"
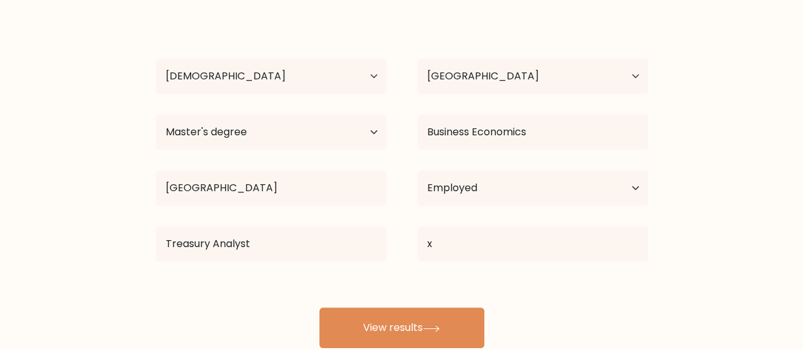
click at [393, 304] on div "henrique esanto Age Under 18 years old 18-24 years old 25-34 years old 35-44 ye…" at bounding box center [402, 180] width 508 height 335
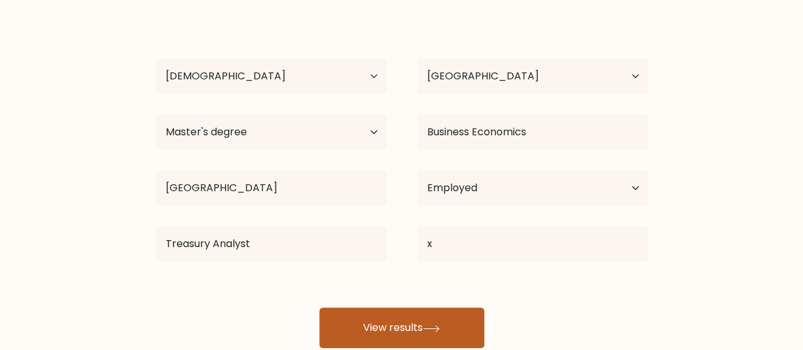
click at [378, 317] on button "View results" at bounding box center [401, 327] width 165 height 41
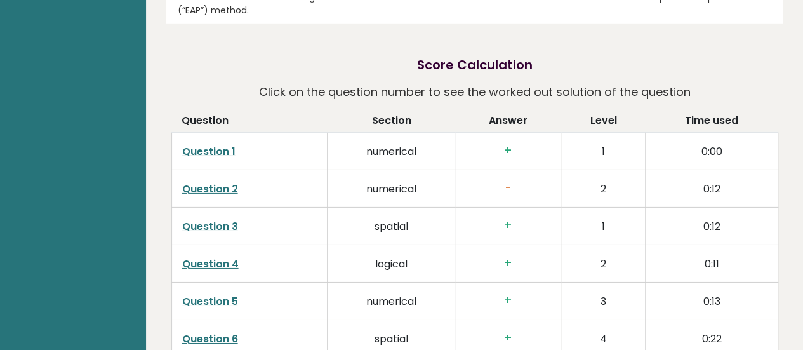
scroll to position [2008, 0]
